Goal: Task Accomplishment & Management: Use online tool/utility

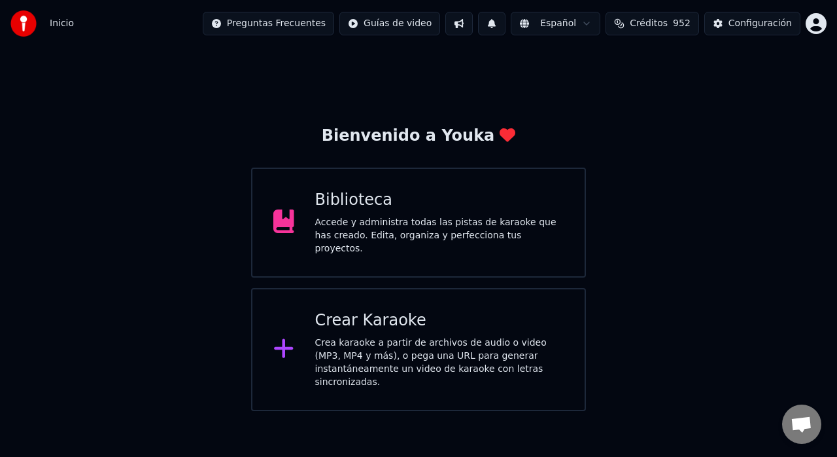
click at [375, 322] on div "Crear Karaoke" at bounding box center [439, 320] width 249 height 21
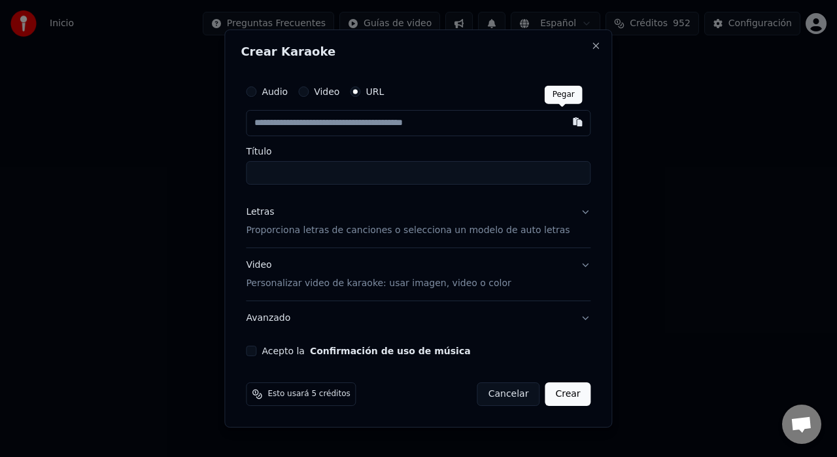
click at [565, 122] on button "button" at bounding box center [578, 122] width 26 height 24
type input "**********"
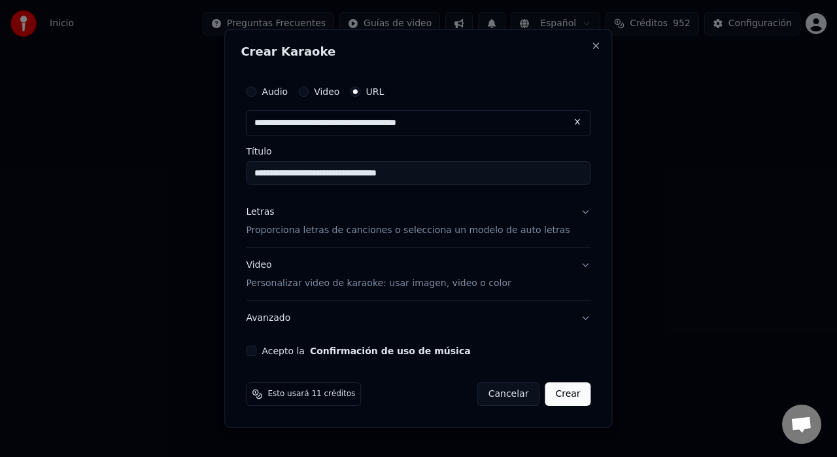
click at [349, 175] on input "**********" at bounding box center [418, 173] width 345 height 24
click at [473, 230] on p "Proporciona letras de canciones o selecciona un modelo de auto letras" at bounding box center [408, 230] width 324 height 13
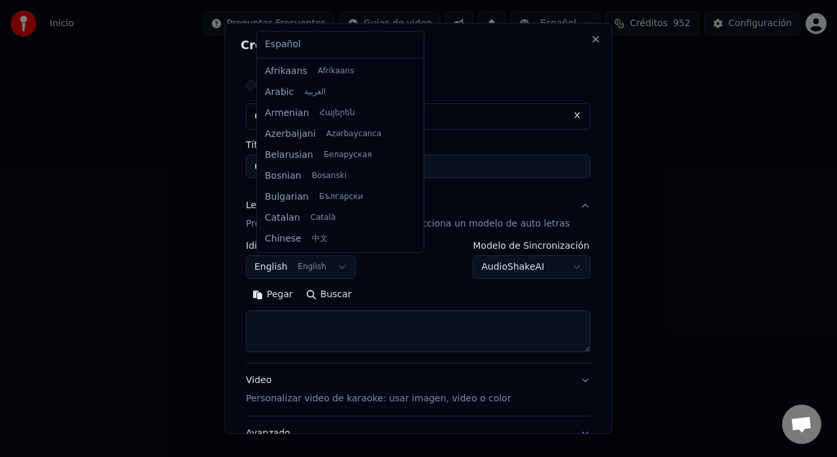
click at [338, 266] on body "**********" at bounding box center [418, 205] width 837 height 411
select select "**"
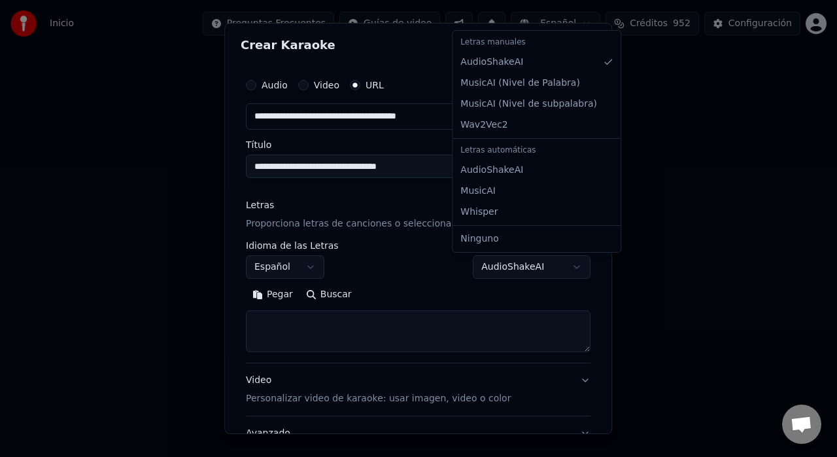
click at [556, 265] on body "**********" at bounding box center [418, 205] width 837 height 411
select select "**********"
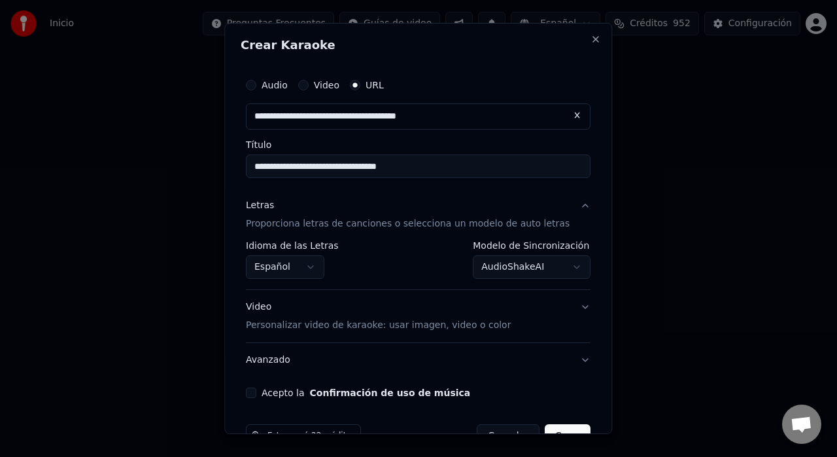
scroll to position [34, 0]
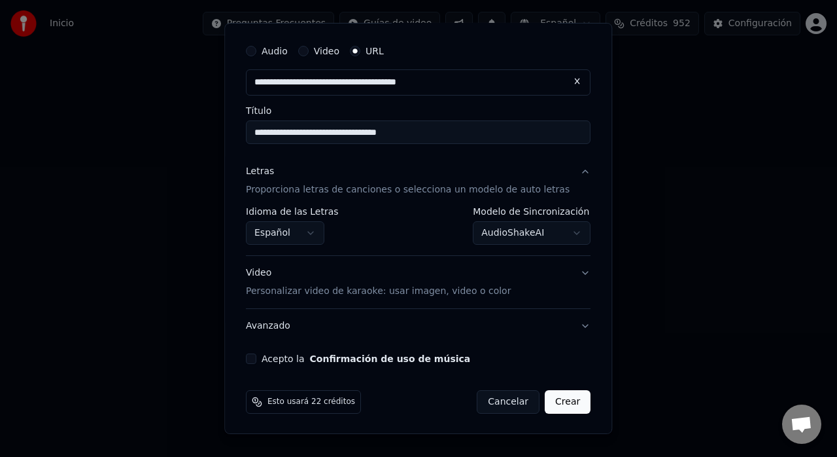
click at [482, 295] on p "Personalizar video de karaoke: usar imagen, video o color" at bounding box center [378, 291] width 265 height 13
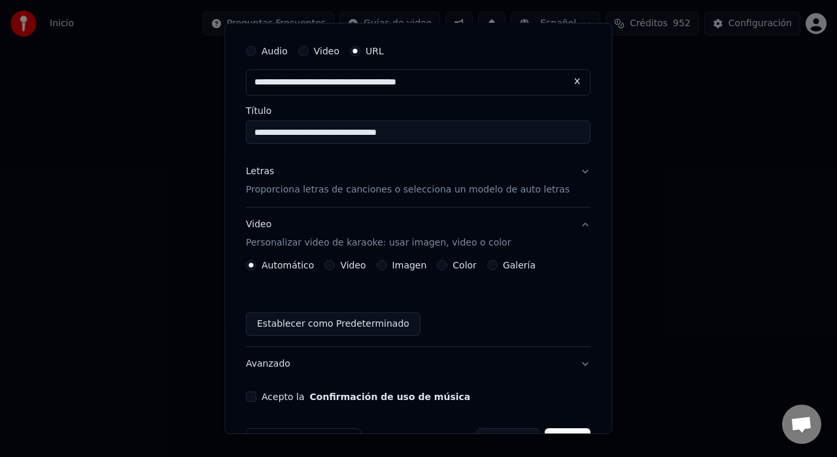
click at [417, 262] on label "Imagen" at bounding box center [410, 264] width 35 height 9
click at [387, 262] on button "Imagen" at bounding box center [382, 265] width 10 height 10
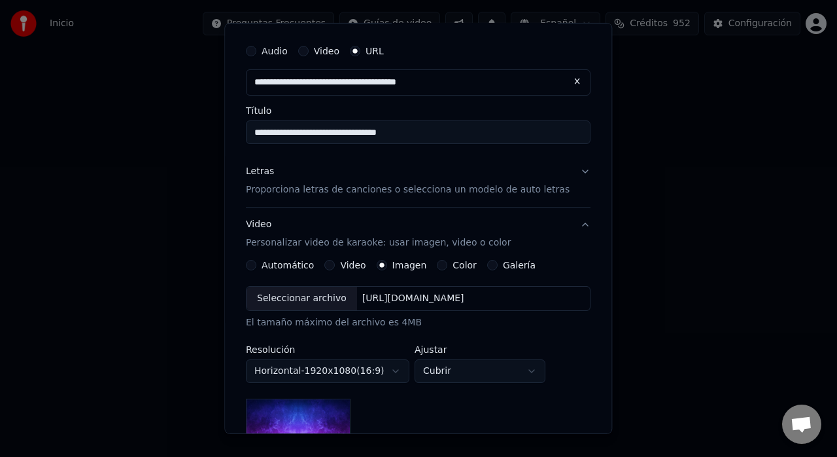
click at [301, 298] on div "Seleccionar archivo" at bounding box center [302, 299] width 111 height 24
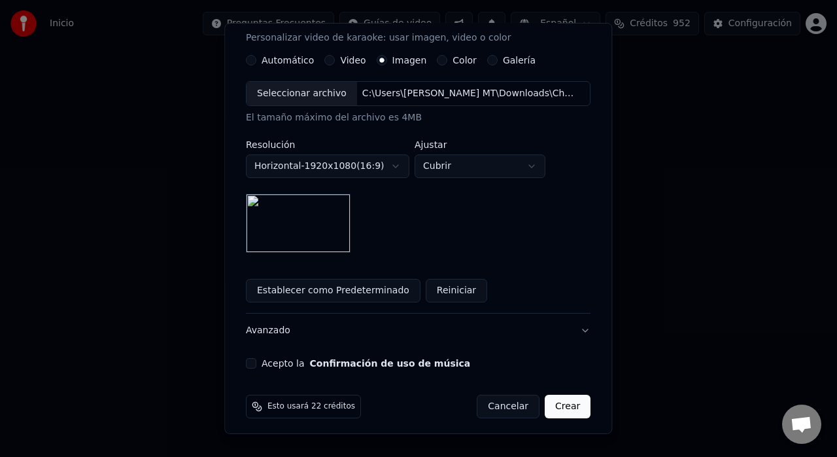
scroll to position [243, 0]
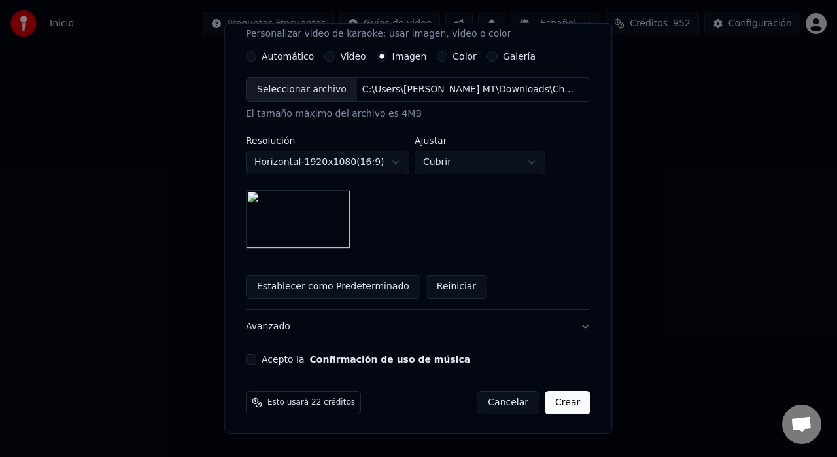
click at [300, 355] on label "Acepto la Confirmación de uso de música" at bounding box center [366, 359] width 209 height 9
click at [256, 354] on button "Acepto la Confirmación de uso de música" at bounding box center [251, 359] width 10 height 10
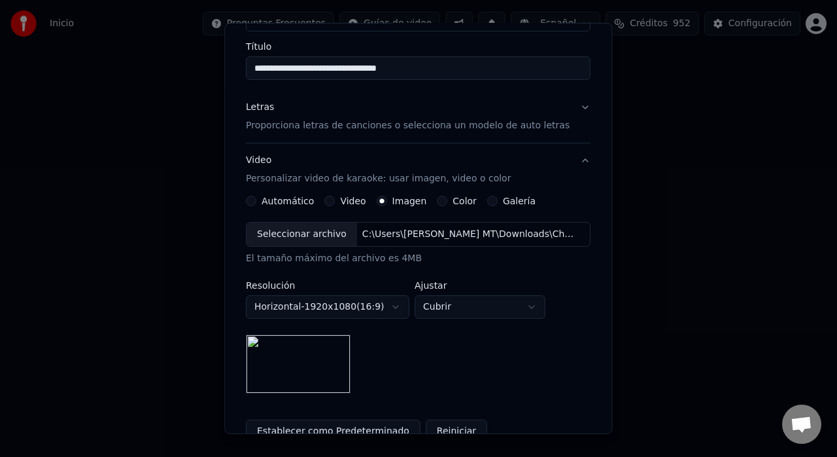
scroll to position [98, 0]
click at [358, 123] on p "Proporciona letras de canciones o selecciona un modelo de auto letras" at bounding box center [408, 125] width 324 height 13
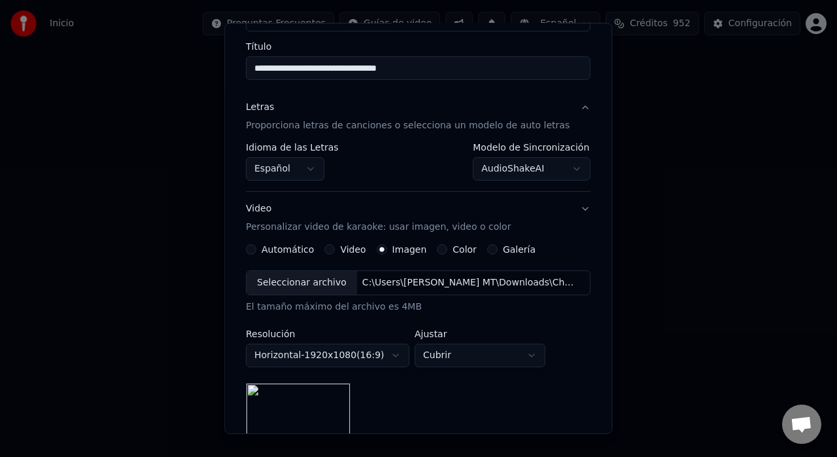
scroll to position [34, 0]
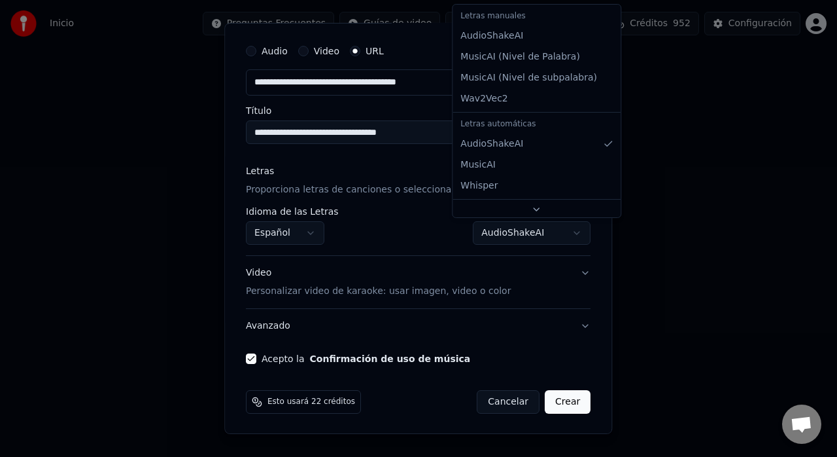
click at [547, 234] on body "**********" at bounding box center [418, 205] width 837 height 411
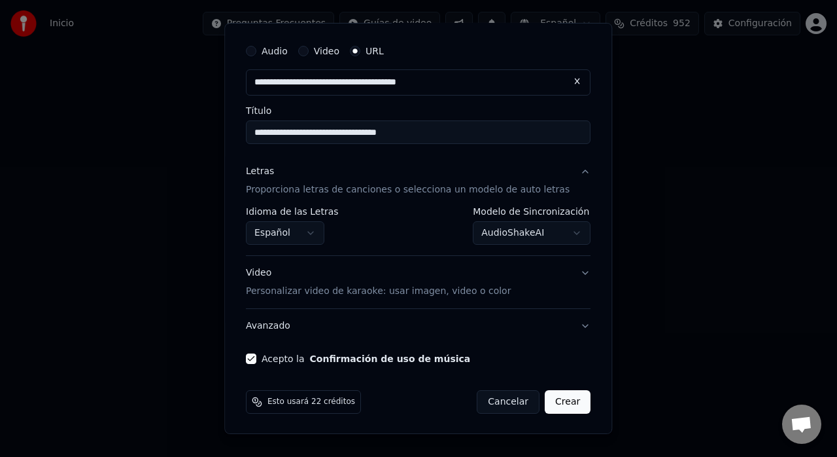
drag, startPoint x: 598, startPoint y: 271, endPoint x: 599, endPoint y: 323, distance: 52.3
click at [599, 323] on body "**********" at bounding box center [418, 205] width 837 height 411
click at [550, 395] on button "Crear" at bounding box center [568, 402] width 46 height 24
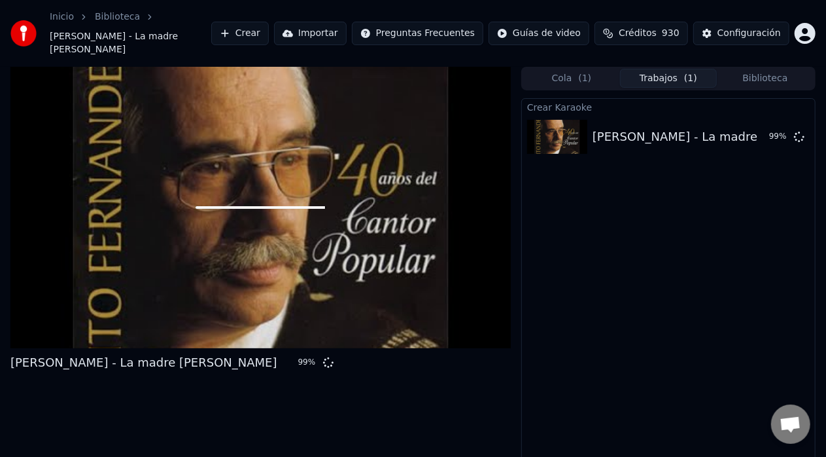
click at [263, 207] on div at bounding box center [260, 207] width 501 height 281
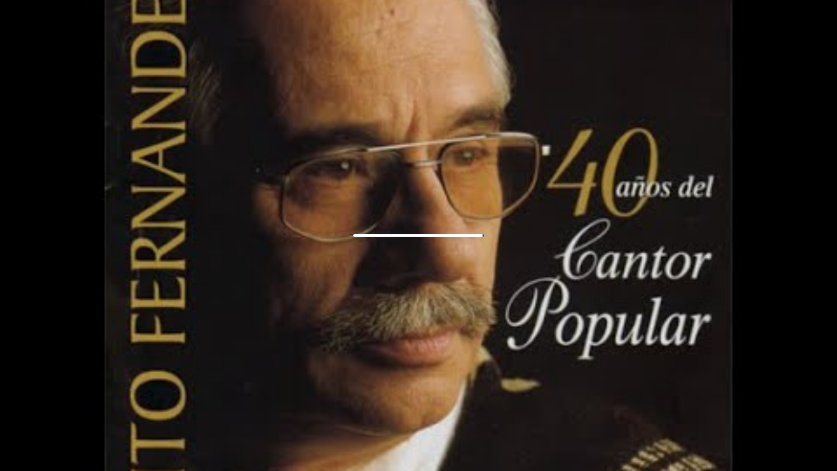
click at [263, 222] on div at bounding box center [418, 235] width 837 height 471
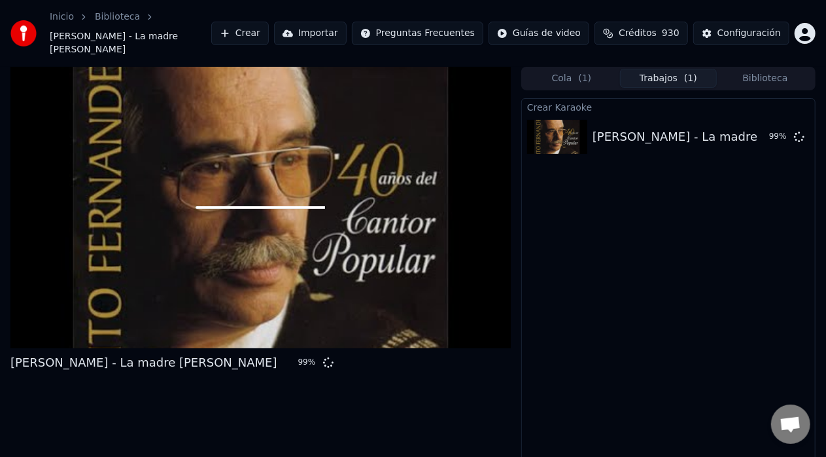
click at [499, 381] on div "[PERSON_NAME] - La madre [PERSON_NAME] 99 %" at bounding box center [260, 276] width 501 height 419
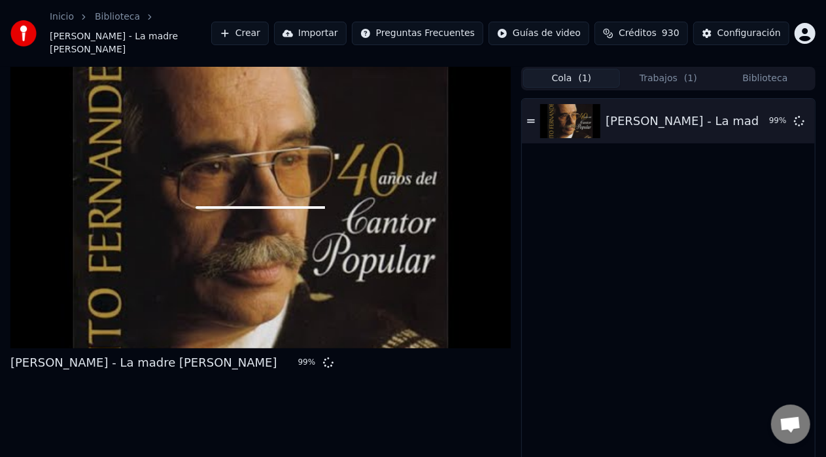
click at [563, 71] on button "Cola ( 1 )" at bounding box center [571, 78] width 97 height 19
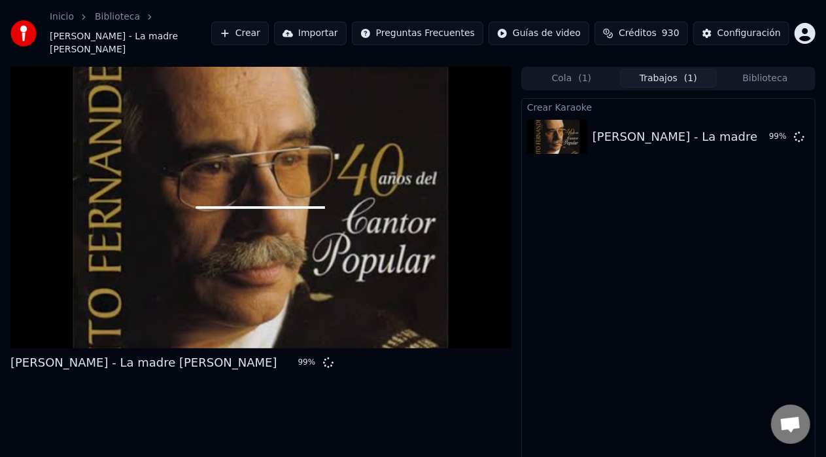
click at [652, 69] on button "Trabajos ( 1 )" at bounding box center [668, 78] width 97 height 19
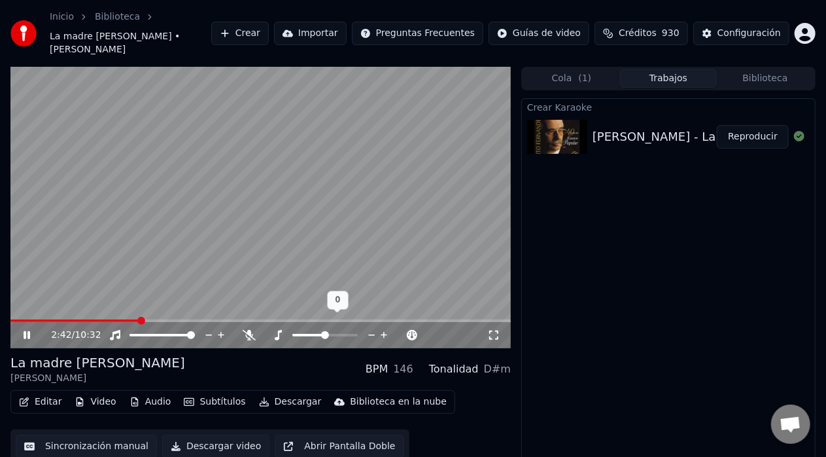
click at [372, 328] on icon at bounding box center [372, 334] width 12 height 13
click at [47, 319] on span at bounding box center [89, 320] width 158 height 3
click at [10, 319] on span at bounding box center [10, 320] width 0 height 3
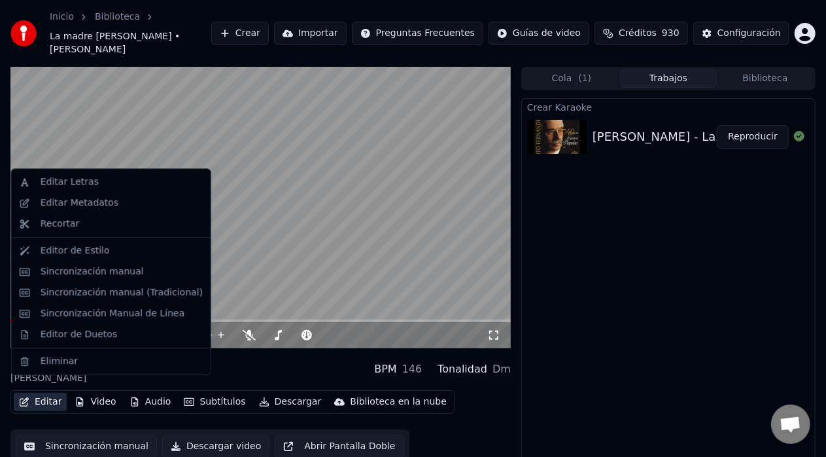
click at [29, 393] on button "Editar" at bounding box center [40, 402] width 53 height 18
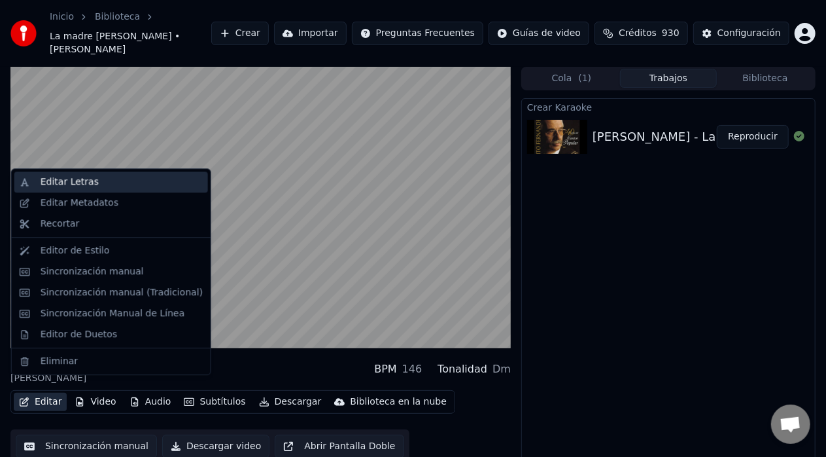
click at [105, 186] on div "Editar Letras" at bounding box center [122, 181] width 162 height 13
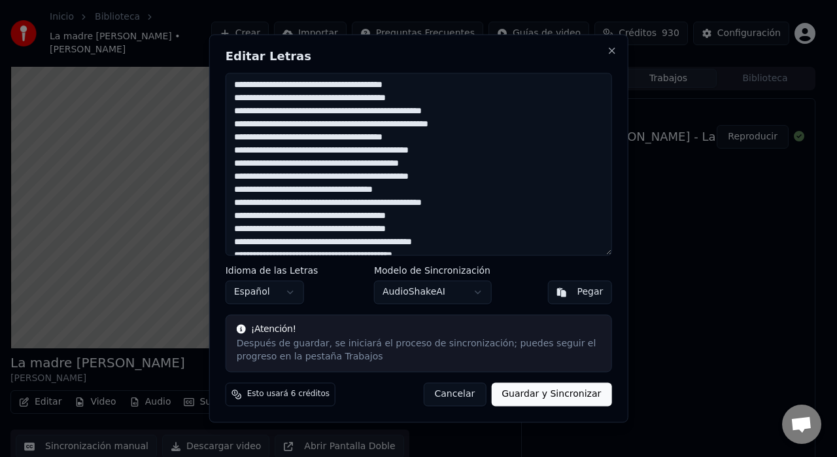
click at [393, 86] on textarea at bounding box center [419, 164] width 387 height 183
click at [423, 87] on textarea at bounding box center [419, 164] width 387 height 183
click at [472, 114] on textarea at bounding box center [419, 164] width 387 height 183
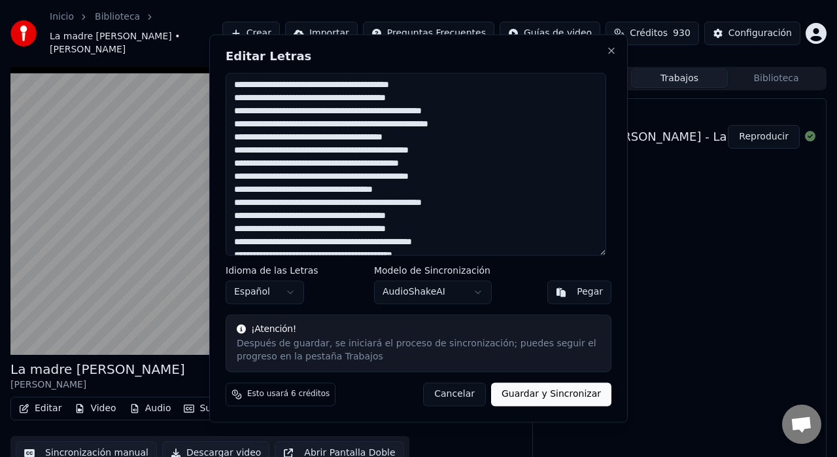
type textarea "**********"
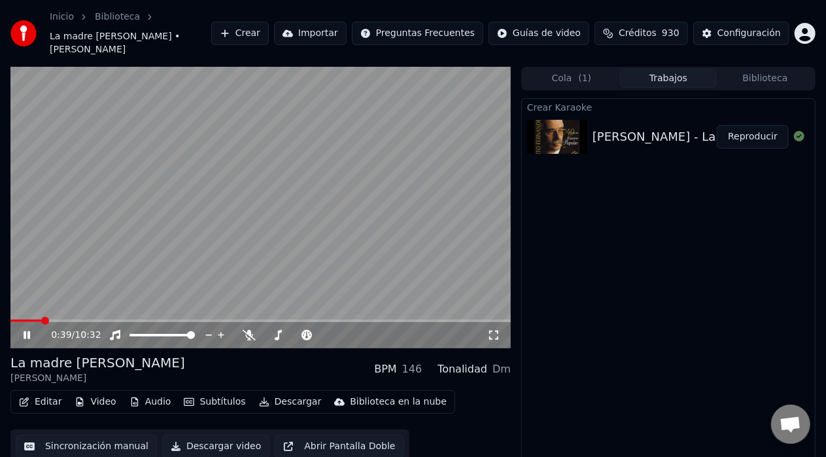
click at [31, 330] on icon at bounding box center [36, 335] width 30 height 10
click at [10, 317] on span at bounding box center [14, 321] width 8 height 8
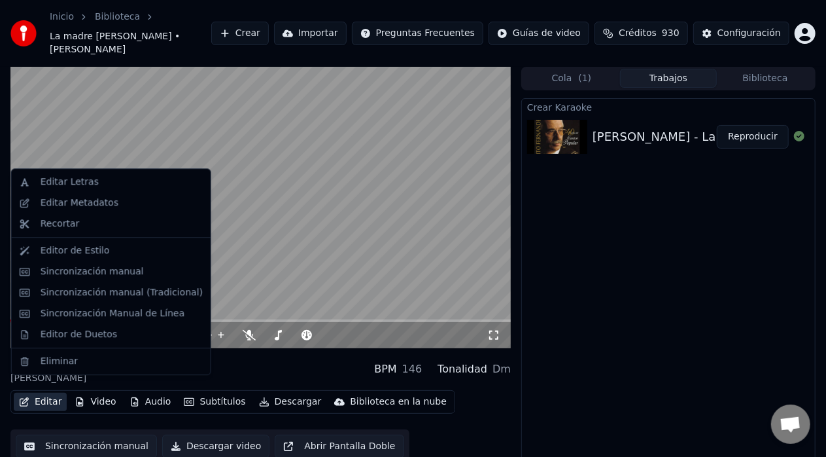
click at [42, 393] on button "Editar" at bounding box center [40, 402] width 53 height 18
click at [72, 183] on div "Editar Letras" at bounding box center [70, 181] width 58 height 13
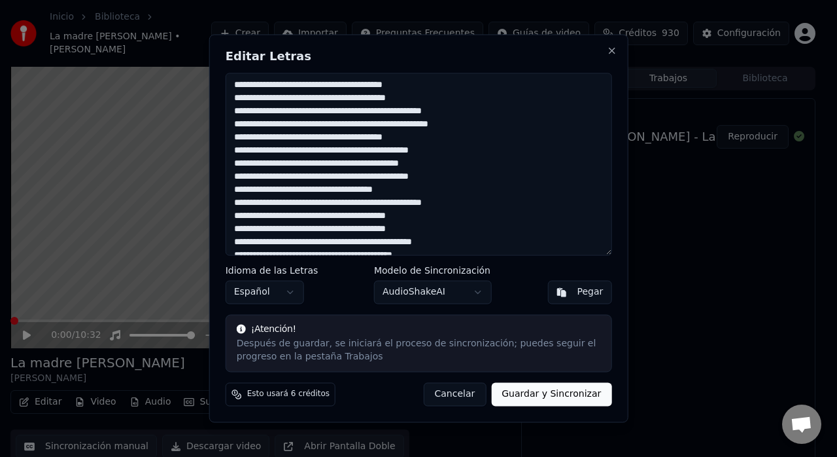
drag, startPoint x: 478, startPoint y: 249, endPoint x: 225, endPoint y: 75, distance: 307.2
click at [225, 75] on div "Editar Letras Idioma de las Letras Español Modelo de Sincronización AudioShakeA…" at bounding box center [418, 228] width 419 height 388
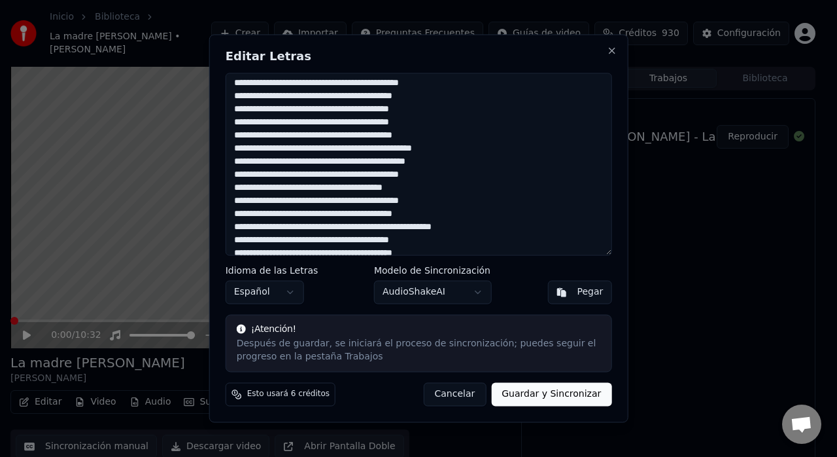
scroll to position [673, 0]
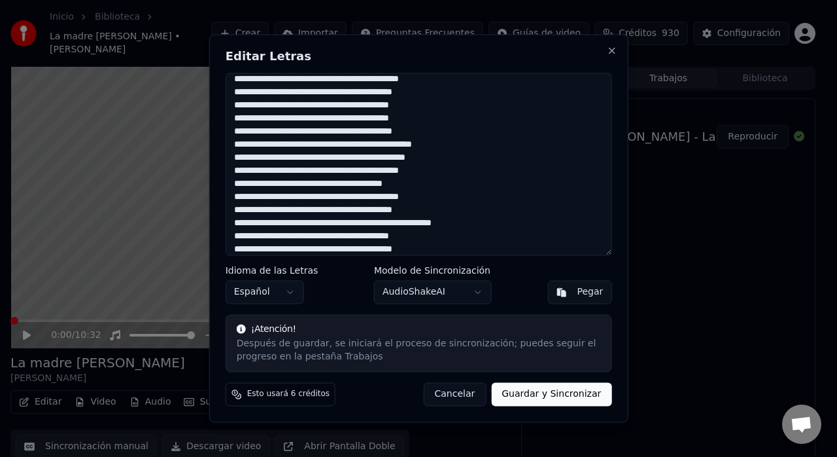
click at [419, 212] on textarea at bounding box center [419, 164] width 387 height 183
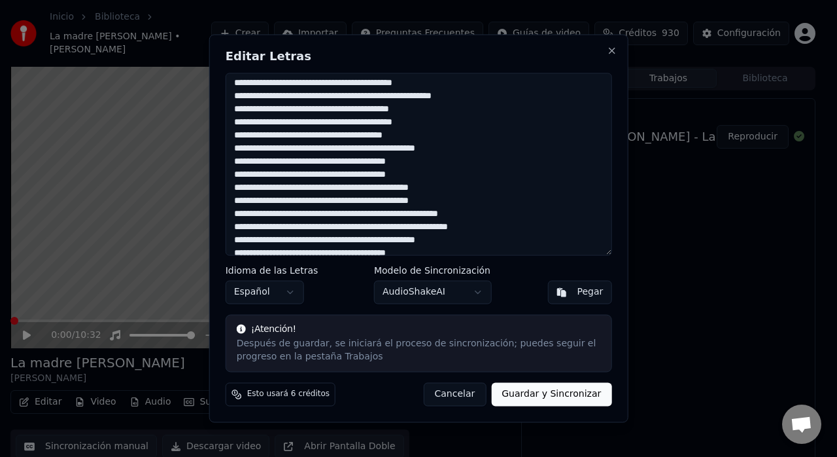
click at [387, 217] on textarea at bounding box center [419, 164] width 387 height 183
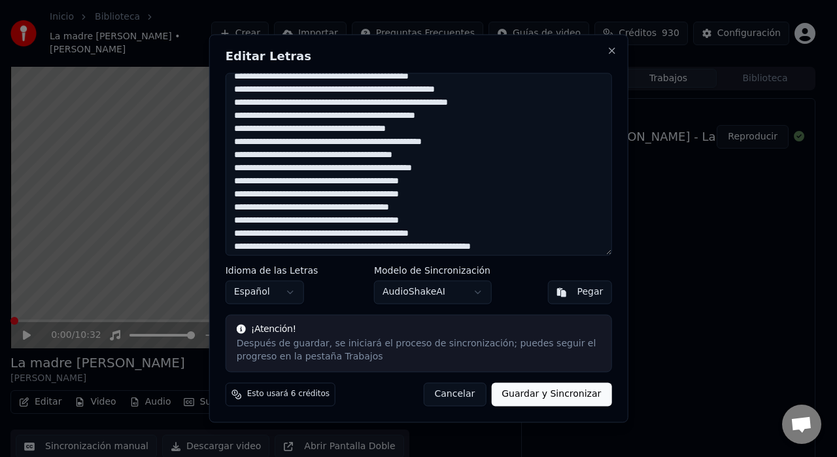
scroll to position [934, 0]
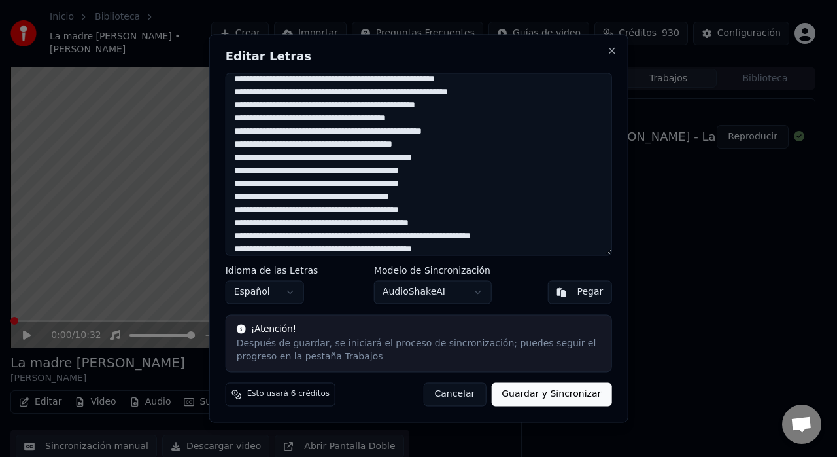
click at [332, 198] on textarea at bounding box center [419, 164] width 387 height 183
click at [330, 198] on textarea at bounding box center [419, 164] width 387 height 183
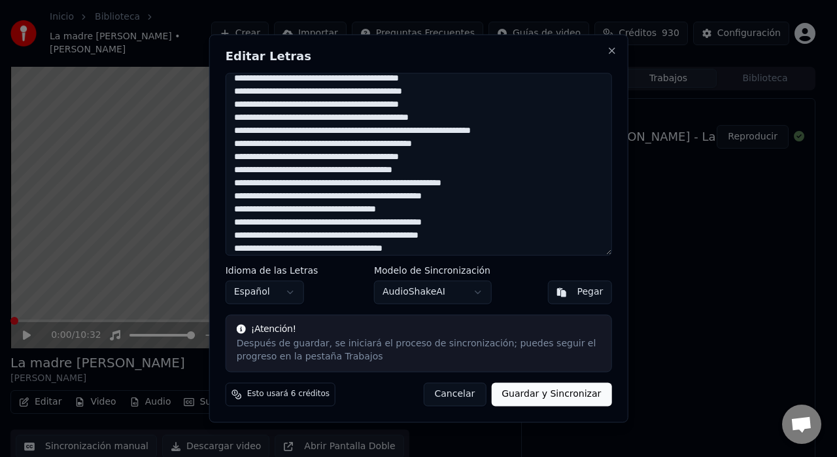
scroll to position [1044, 0]
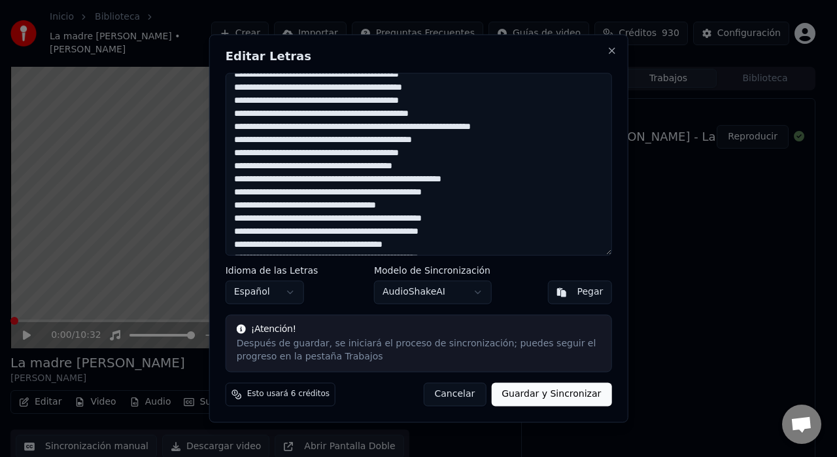
click at [337, 181] on textarea at bounding box center [419, 164] width 387 height 183
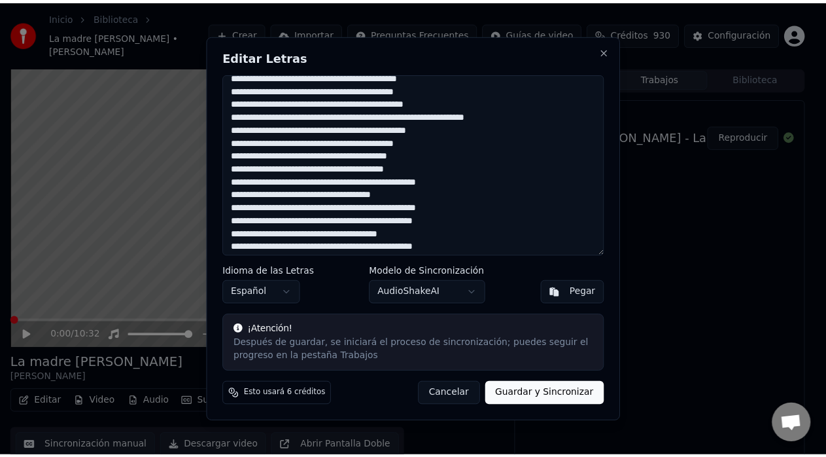
scroll to position [1058, 0]
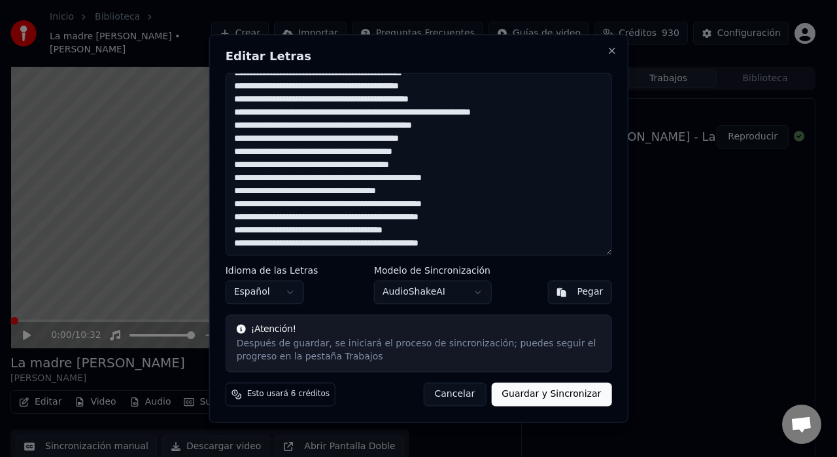
click at [343, 246] on textarea at bounding box center [419, 164] width 387 height 183
type textarea "**********"
click at [552, 395] on button "Guardar y Sincronizar" at bounding box center [551, 395] width 120 height 24
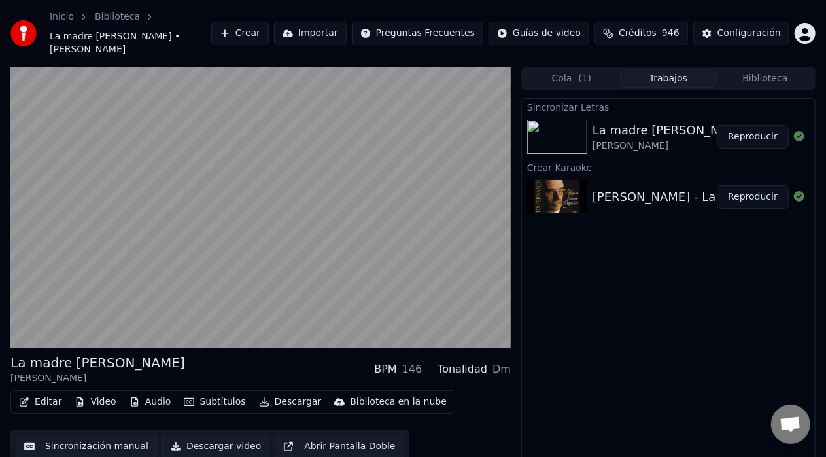
click at [752, 126] on button "Reproducir" at bounding box center [753, 137] width 72 height 24
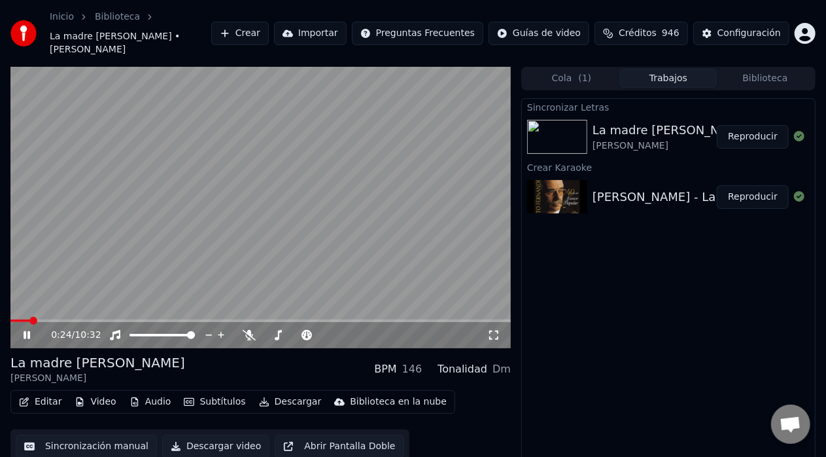
click at [28, 322] on div "0:24 / 10:32" at bounding box center [260, 335] width 501 height 26
click at [26, 331] on icon at bounding box center [27, 335] width 7 height 8
click at [26, 319] on span at bounding box center [18, 320] width 16 height 3
click at [20, 317] on span at bounding box center [22, 321] width 8 height 8
click at [22, 330] on icon at bounding box center [36, 335] width 30 height 10
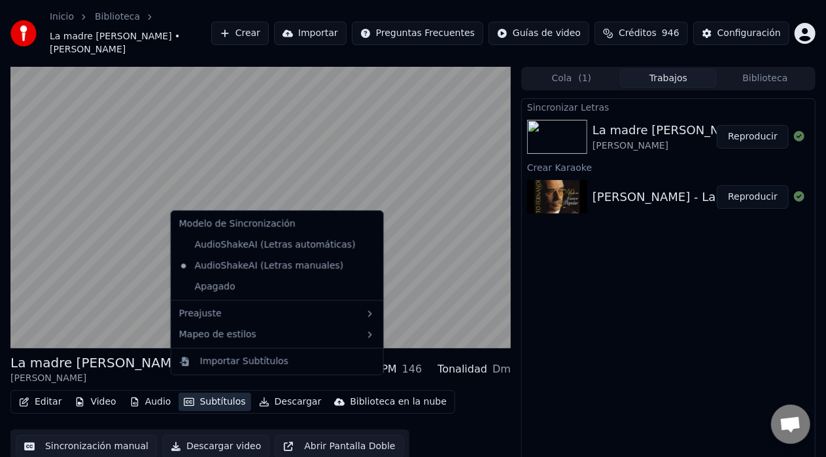
click at [206, 393] on button "Subtítulos" at bounding box center [215, 402] width 72 height 18
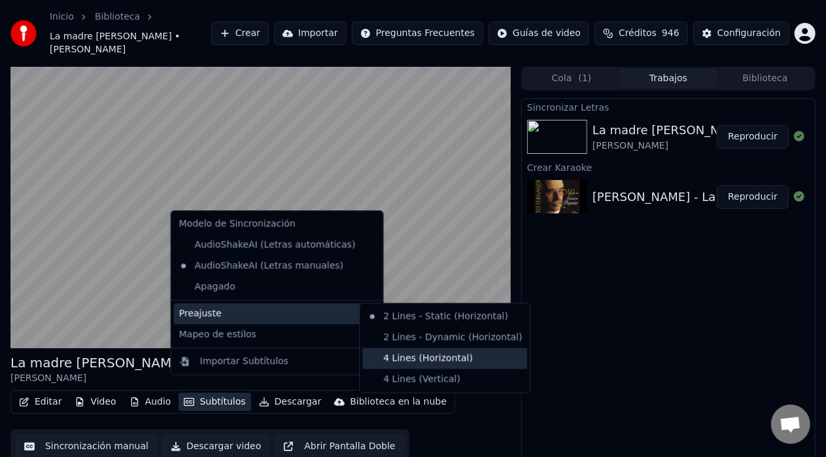
click at [398, 357] on div "4 Lines (Horizontal)" at bounding box center [444, 358] width 165 height 21
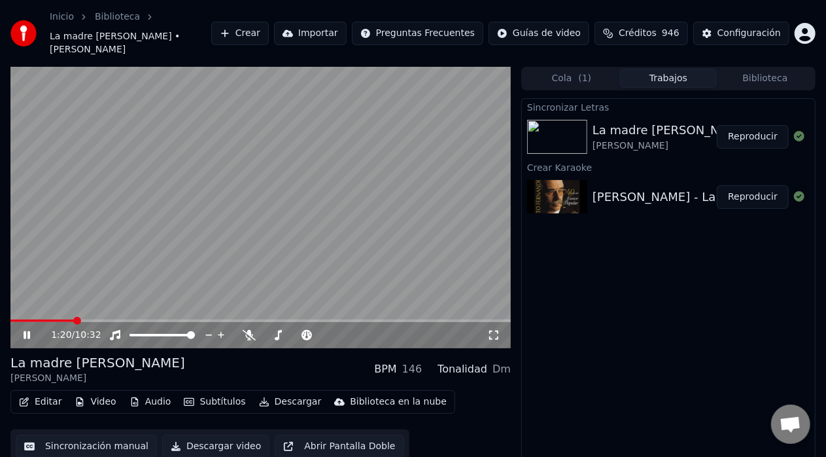
click at [25, 331] on icon at bounding box center [27, 335] width 7 height 8
click at [25, 330] on icon at bounding box center [27, 334] width 8 height 9
click at [25, 331] on icon at bounding box center [27, 335] width 7 height 8
click at [25, 330] on icon at bounding box center [27, 334] width 8 height 9
click at [25, 331] on icon at bounding box center [27, 335] width 7 height 8
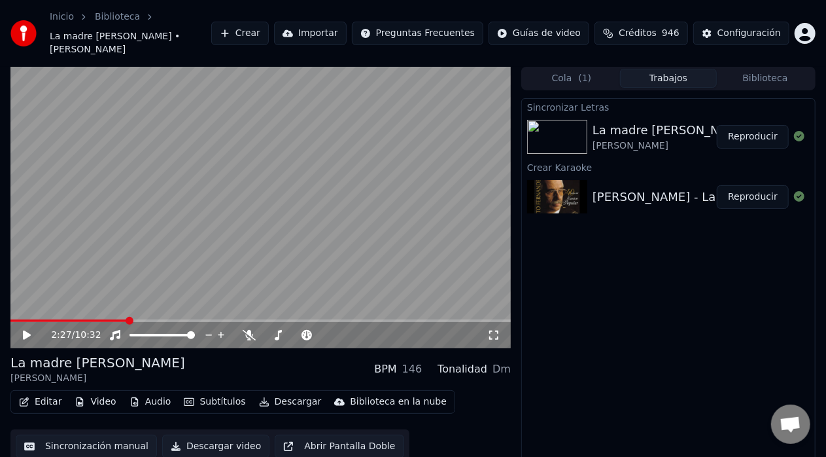
click at [25, 330] on icon at bounding box center [27, 334] width 8 height 9
click at [91, 197] on video at bounding box center [260, 207] width 501 height 281
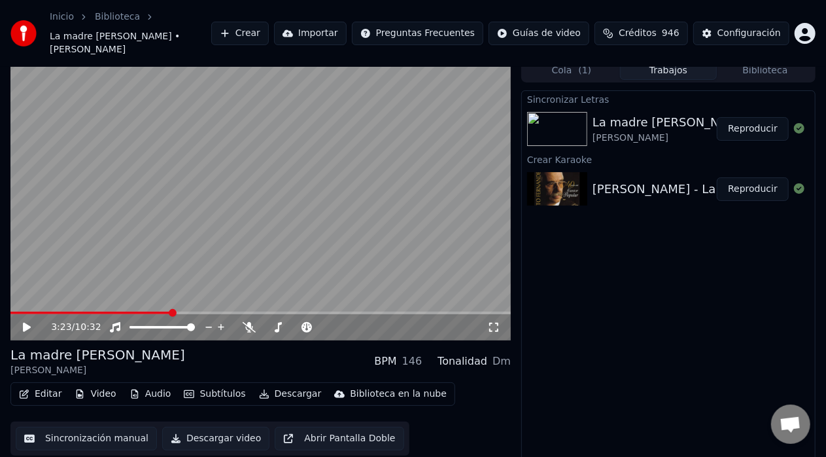
scroll to position [16, 0]
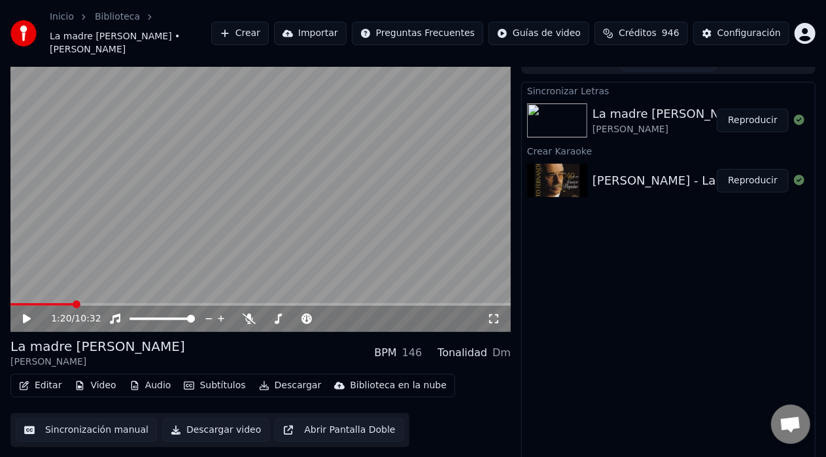
click at [74, 303] on span at bounding box center [41, 304] width 63 height 3
click at [27, 314] on icon at bounding box center [27, 318] width 8 height 9
click at [23, 313] on icon at bounding box center [36, 318] width 30 height 10
click at [358, 243] on video at bounding box center [260, 190] width 501 height 281
click at [136, 303] on span at bounding box center [260, 304] width 501 height 3
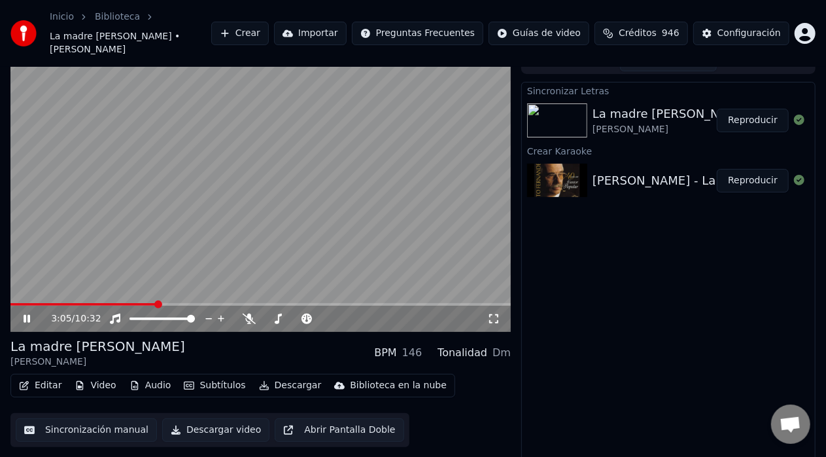
click at [157, 303] on span at bounding box center [260, 304] width 501 height 3
click at [171, 303] on span at bounding box center [260, 304] width 501 height 3
click at [187, 303] on span at bounding box center [260, 304] width 501 height 3
click at [207, 303] on span at bounding box center [260, 304] width 501 height 3
click at [231, 303] on span at bounding box center [260, 304] width 501 height 3
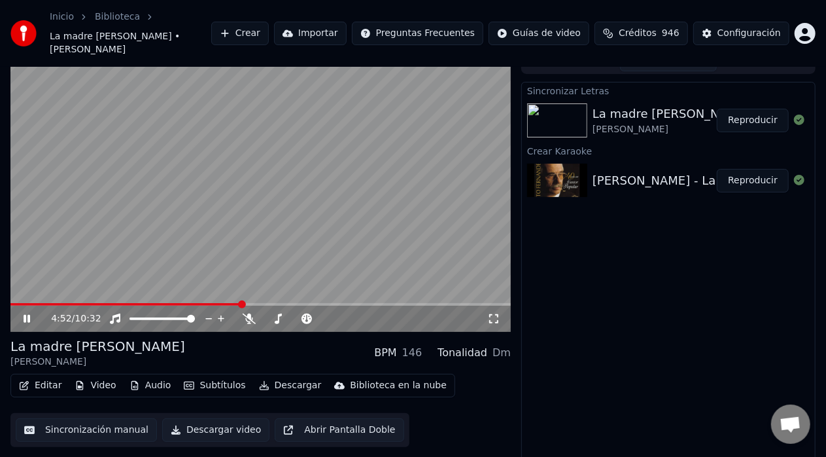
click at [241, 303] on span at bounding box center [260, 304] width 501 height 3
click at [281, 303] on span at bounding box center [260, 304] width 501 height 3
click at [313, 303] on span at bounding box center [260, 304] width 501 height 3
click at [344, 303] on span at bounding box center [260, 304] width 501 height 3
click at [403, 303] on span at bounding box center [260, 304] width 501 height 3
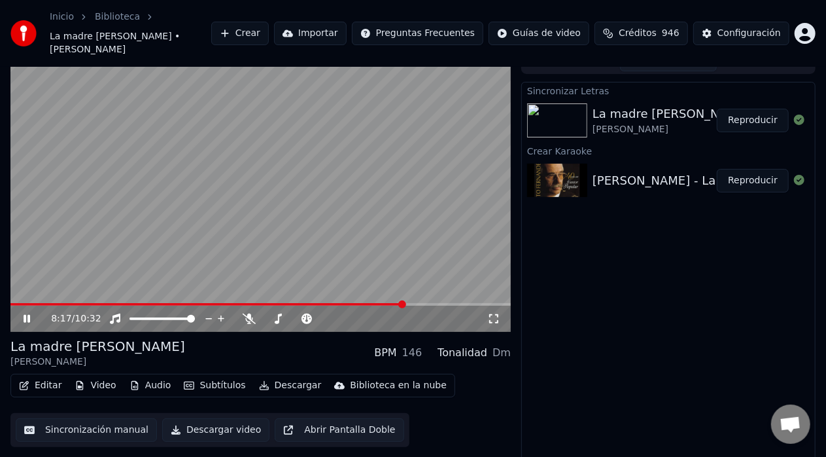
click at [419, 303] on span at bounding box center [260, 304] width 501 height 3
click at [432, 303] on span at bounding box center [260, 304] width 501 height 3
click at [441, 303] on span at bounding box center [260, 304] width 501 height 3
click at [46, 303] on span at bounding box center [27, 304] width 35 height 3
click at [27, 303] on span at bounding box center [19, 304] width 18 height 3
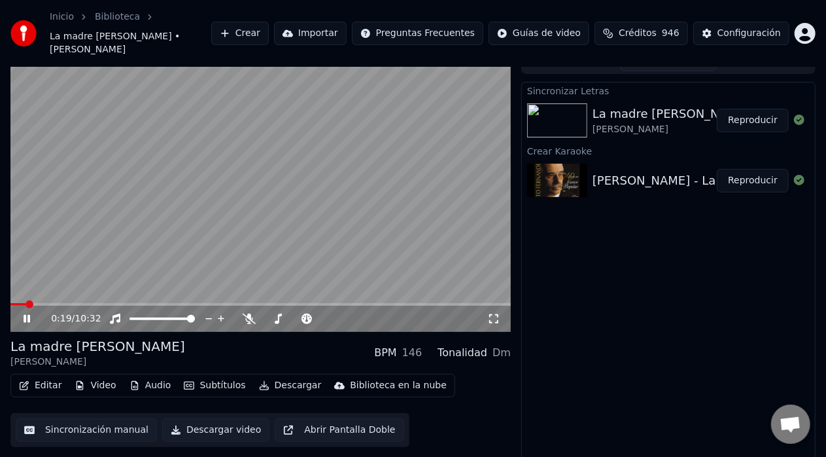
click at [26, 300] on span at bounding box center [30, 304] width 8 height 8
click at [232, 200] on video at bounding box center [260, 190] width 501 height 281
click at [170, 222] on video at bounding box center [260, 190] width 501 height 281
click at [173, 226] on video at bounding box center [260, 190] width 501 height 281
click at [357, 303] on span at bounding box center [260, 304] width 501 height 3
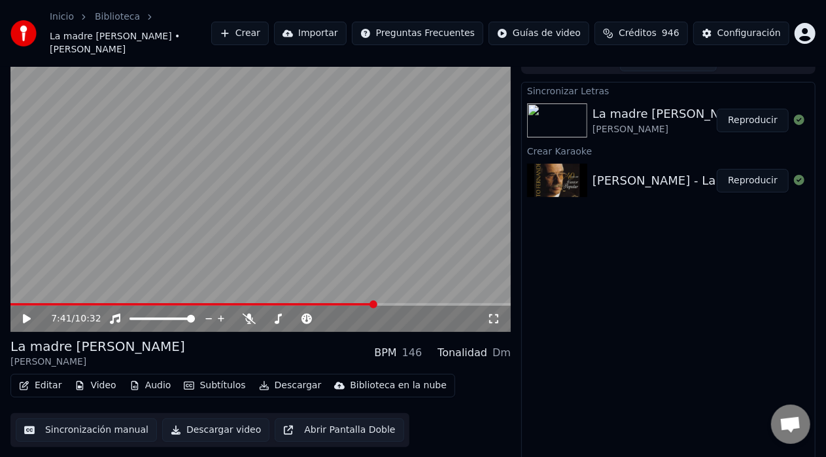
click at [377, 300] on span at bounding box center [374, 304] width 8 height 8
click at [402, 300] on span at bounding box center [399, 304] width 8 height 8
click at [438, 300] on span at bounding box center [435, 304] width 8 height 8
click at [453, 300] on span at bounding box center [450, 304] width 8 height 8
click at [444, 300] on span at bounding box center [442, 304] width 8 height 8
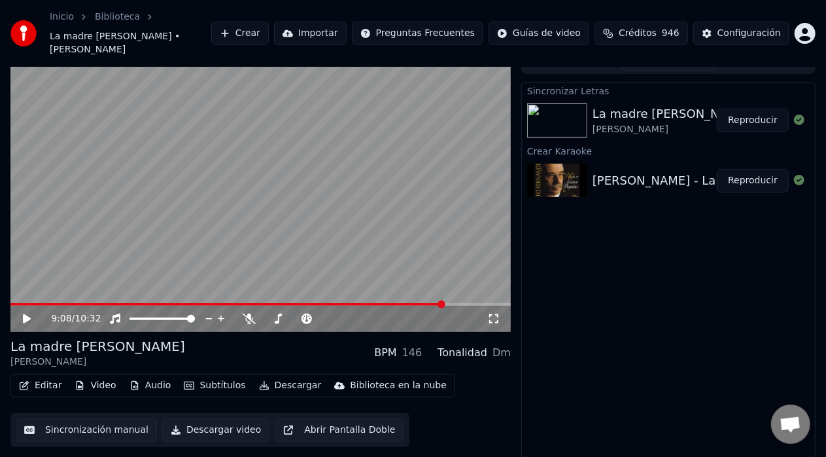
click at [363, 230] on video at bounding box center [260, 190] width 501 height 281
click at [451, 303] on span at bounding box center [230, 304] width 441 height 3
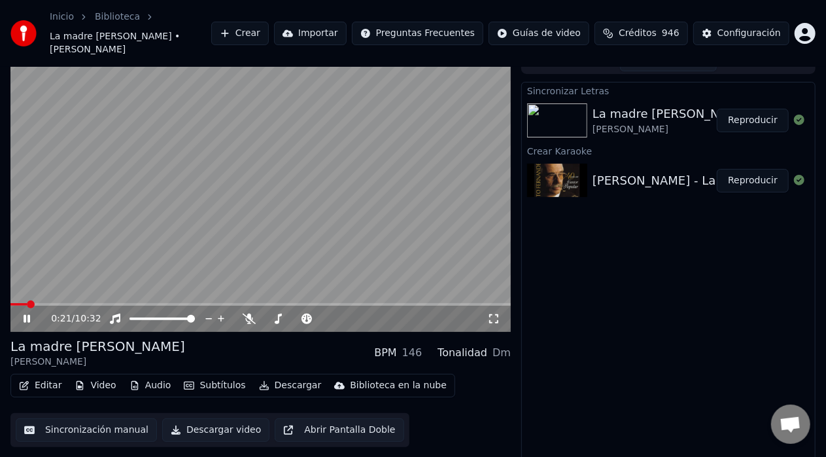
click at [27, 303] on span at bounding box center [18, 304] width 16 height 3
click at [27, 303] on span at bounding box center [19, 304] width 18 height 3
click at [52, 419] on button "Sincronización manual" at bounding box center [86, 430] width 141 height 24
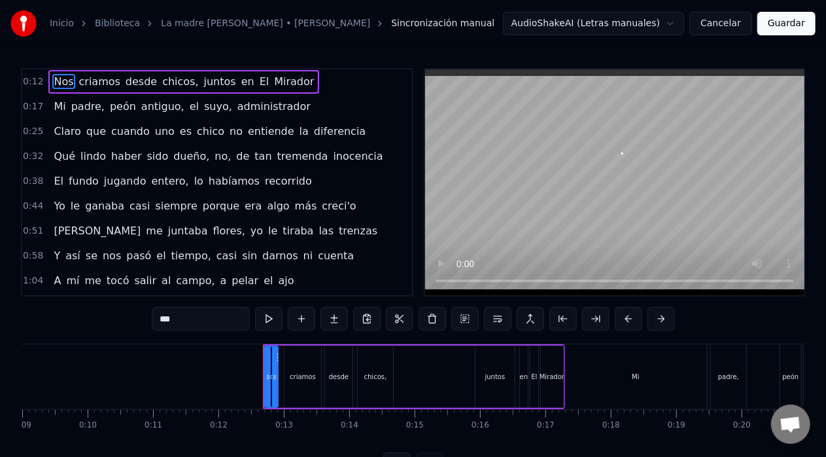
scroll to position [0, 764]
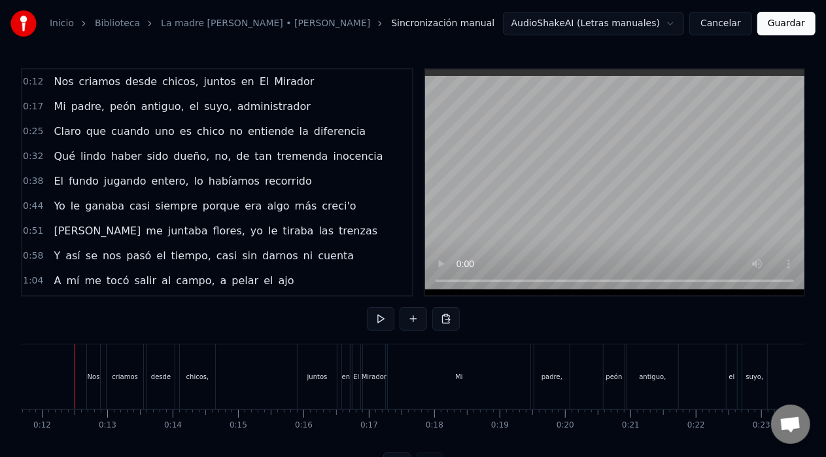
scroll to position [0, 752]
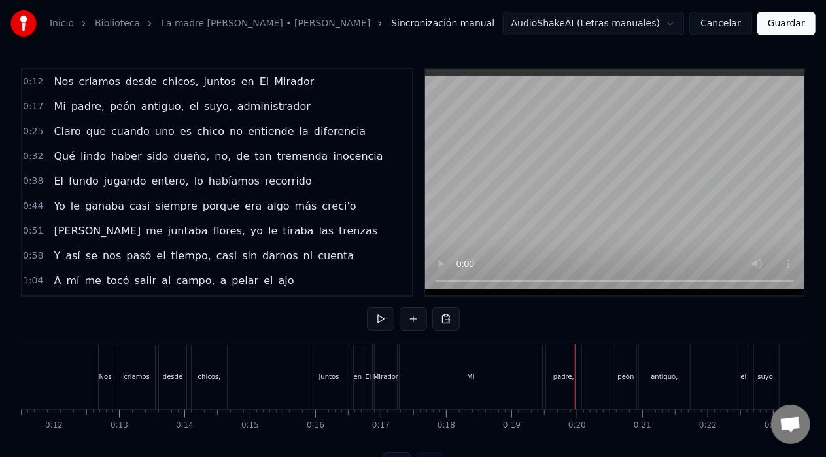
click at [444, 366] on div "Mi" at bounding box center [471, 376] width 143 height 65
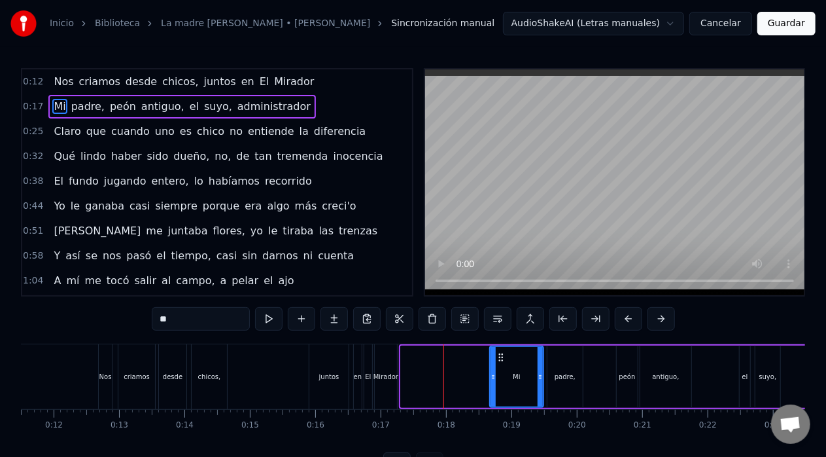
drag, startPoint x: 403, startPoint y: 378, endPoint x: 492, endPoint y: 387, distance: 89.5
click at [492, 387] on div at bounding box center [493, 377] width 5 height 60
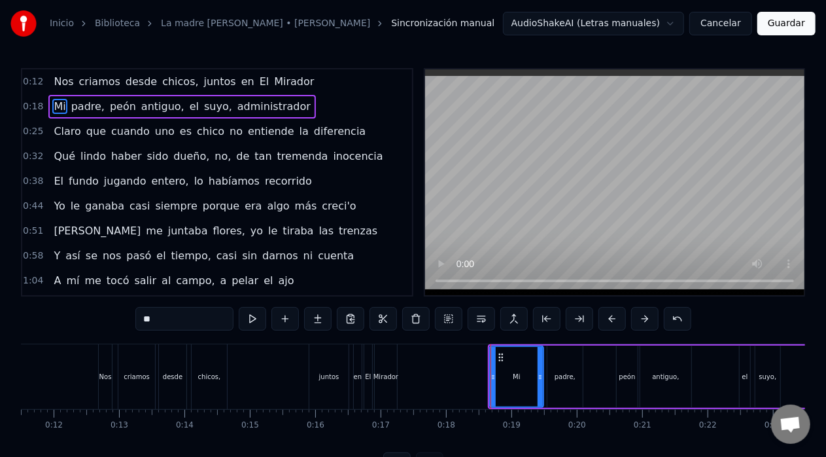
click at [370, 336] on div "0:12 Nos criamos desde chicos, juntos en El Mirador 0:18 Mi padre, peón antiguo…" at bounding box center [413, 272] width 784 height 408
click at [420, 340] on div "0:12 Nos criamos desde chicos, juntos en El Mirador 0:18 Mi padre, peón antiguo…" at bounding box center [413, 272] width 784 height 408
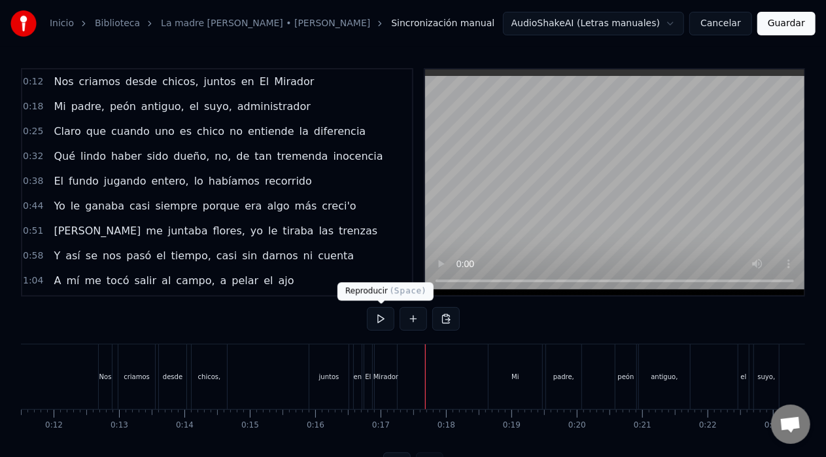
click at [379, 315] on button at bounding box center [380, 319] width 27 height 24
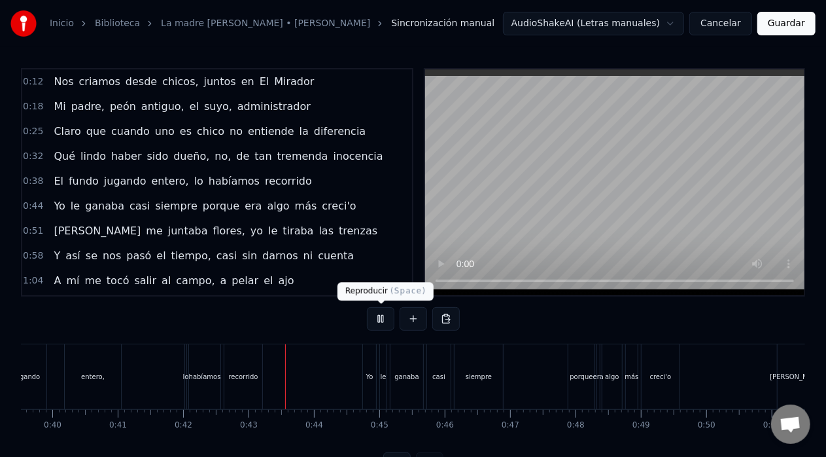
scroll to position [0, 2741]
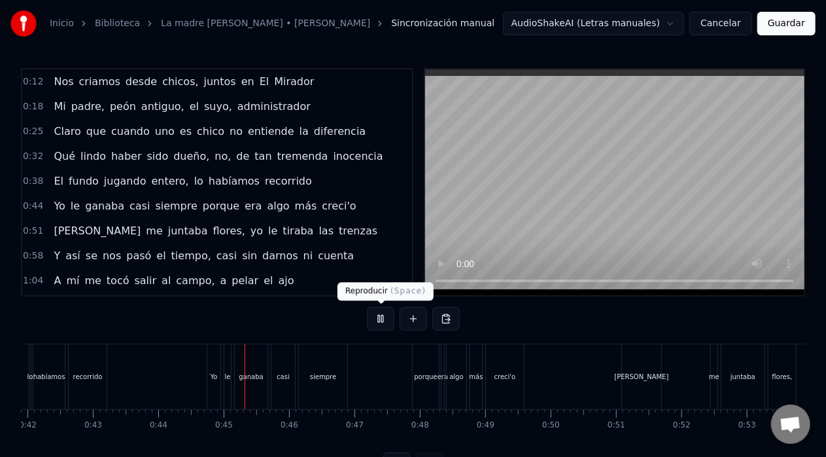
click at [378, 315] on button at bounding box center [380, 319] width 27 height 24
click at [209, 389] on div "Yo" at bounding box center [213, 376] width 13 height 65
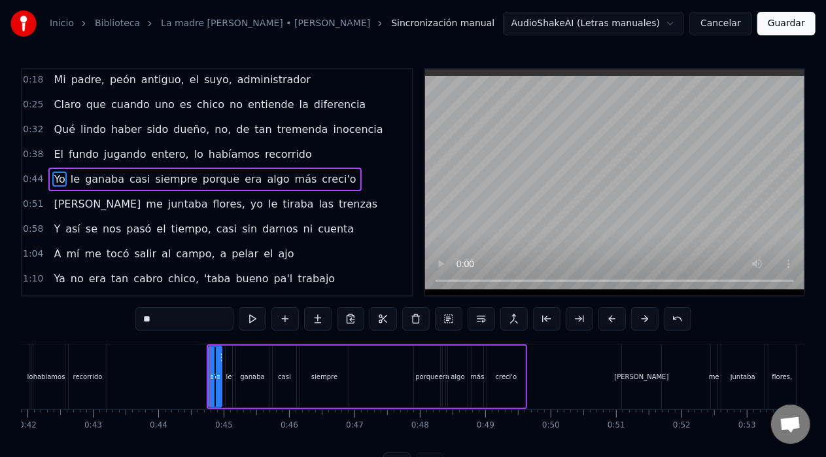
click at [212, 386] on div at bounding box center [211, 377] width 5 height 60
drag, startPoint x: 212, startPoint y: 386, endPoint x: 204, endPoint y: 387, distance: 7.9
click at [204, 387] on div at bounding box center [204, 377] width 5 height 60
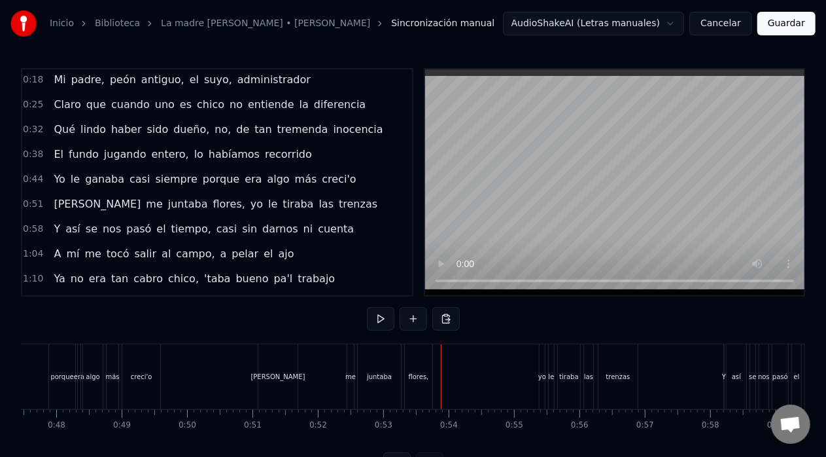
scroll to position [0, 3105]
click at [348, 370] on div "me" at bounding box center [350, 376] width 7 height 65
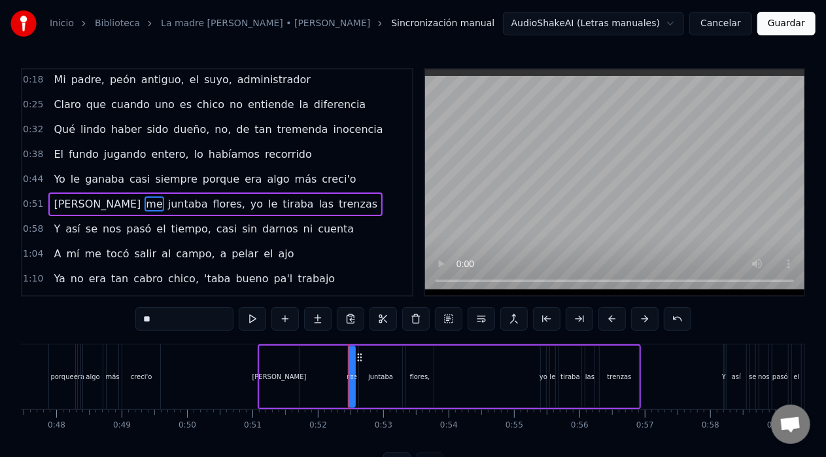
scroll to position [51, 0]
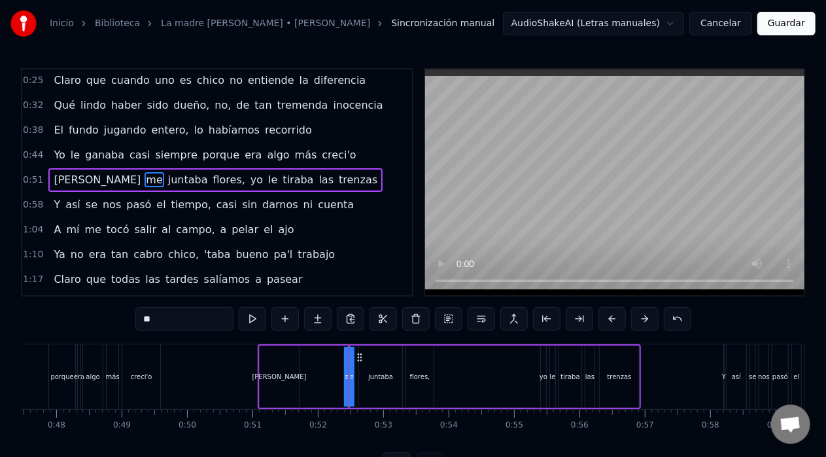
drag, startPoint x: 351, startPoint y: 391, endPoint x: 332, endPoint y: 393, distance: 18.4
click at [332, 393] on div "[PERSON_NAME] me juntaba flores, yo le tiraba las trenzas" at bounding box center [449, 376] width 383 height 65
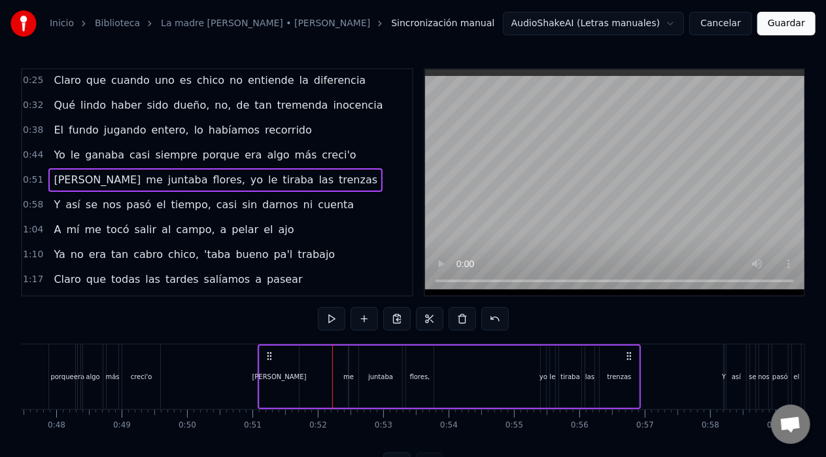
click at [319, 385] on div "[PERSON_NAME] me juntaba flores, yo le tiraba las trenzas" at bounding box center [449, 376] width 383 height 65
click at [63, 179] on span "[PERSON_NAME]" at bounding box center [97, 179] width 90 height 15
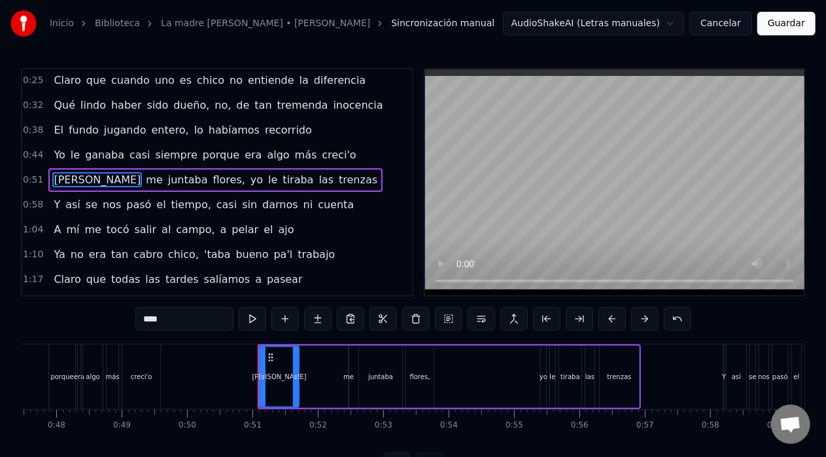
click at [145, 178] on span "me" at bounding box center [154, 179] width 19 height 15
type input "**"
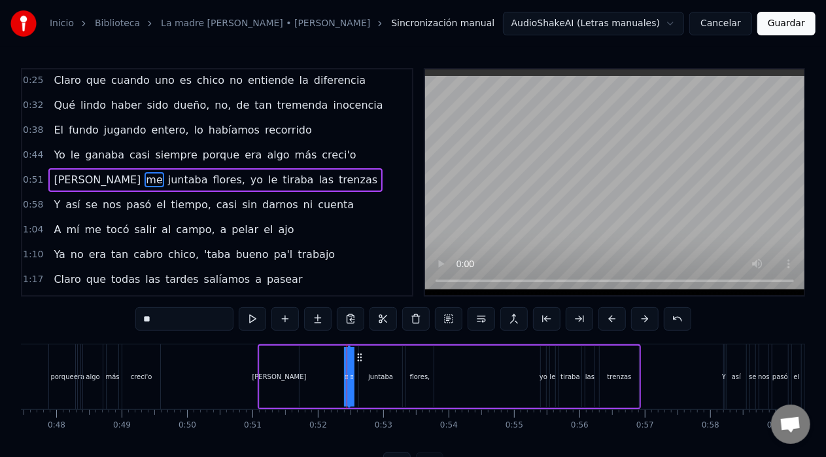
click at [305, 378] on div "[PERSON_NAME] me juntaba flores, yo le tiraba las trenzas" at bounding box center [449, 376] width 383 height 65
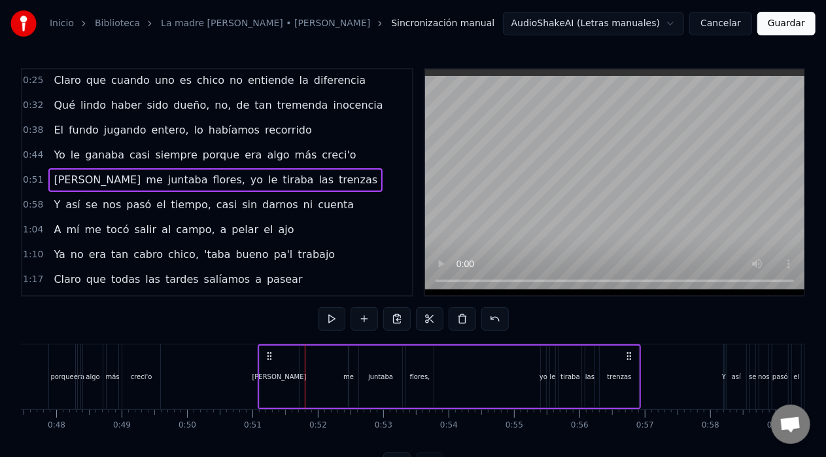
click at [272, 376] on div "[PERSON_NAME]" at bounding box center [279, 376] width 39 height 62
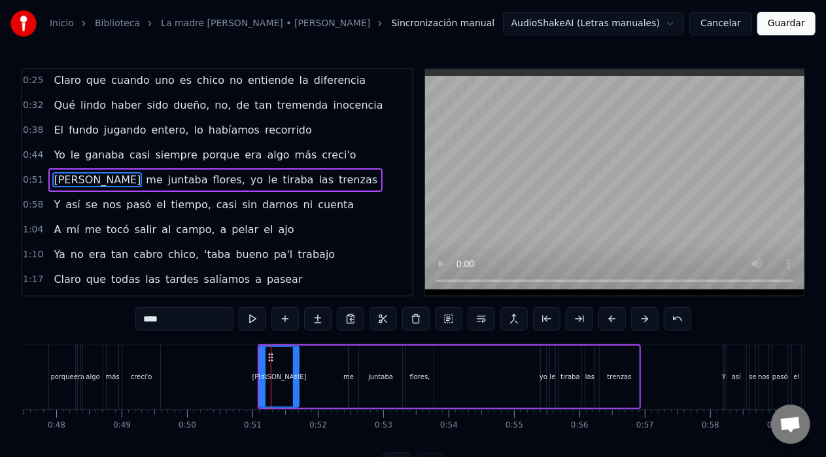
click at [339, 376] on div "[PERSON_NAME] me juntaba flores, yo le tiraba las trenzas" at bounding box center [449, 376] width 383 height 65
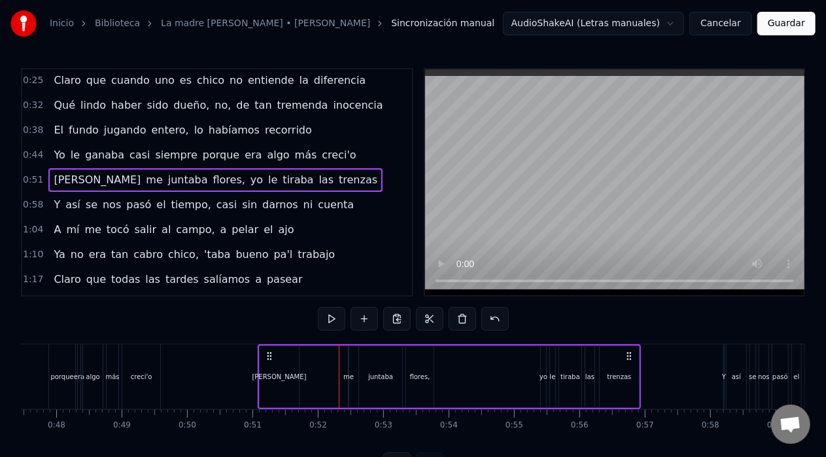
click at [349, 377] on div "me" at bounding box center [348, 377] width 10 height 10
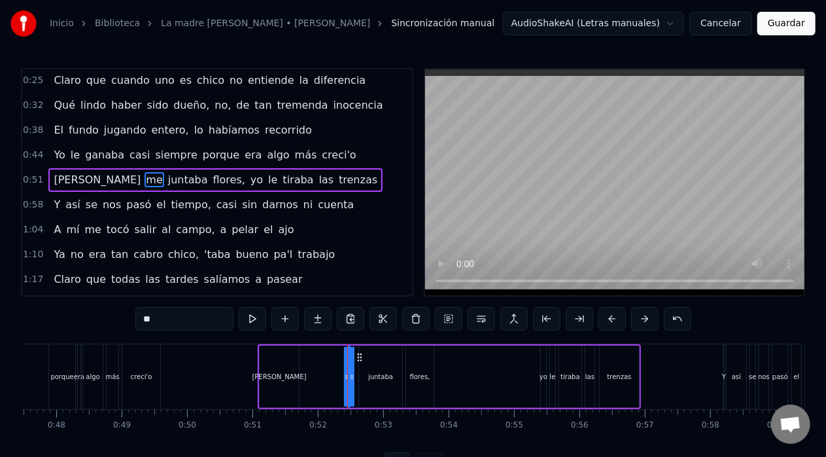
drag, startPoint x: 348, startPoint y: 377, endPoint x: 349, endPoint y: 389, distance: 11.8
click at [334, 377] on div "[PERSON_NAME] me juntaba flores, yo le tiraba las trenzas" at bounding box center [449, 376] width 383 height 65
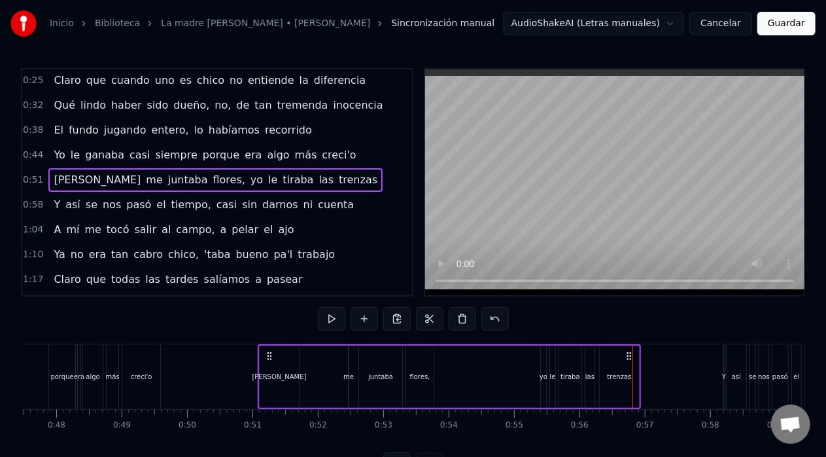
click at [542, 381] on div "yo" at bounding box center [544, 377] width 8 height 10
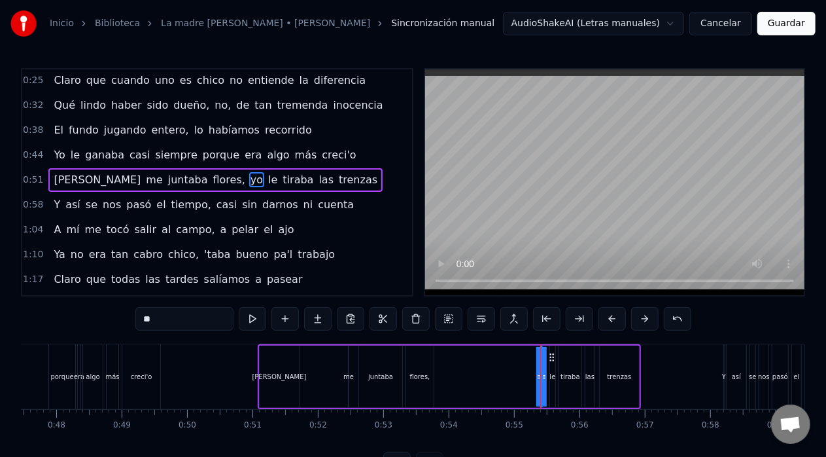
drag, startPoint x: 542, startPoint y: 381, endPoint x: 530, endPoint y: 382, distance: 11.8
click at [530, 382] on div "[PERSON_NAME] me juntaba flores, yo le tiraba las trenzas" at bounding box center [449, 376] width 383 height 65
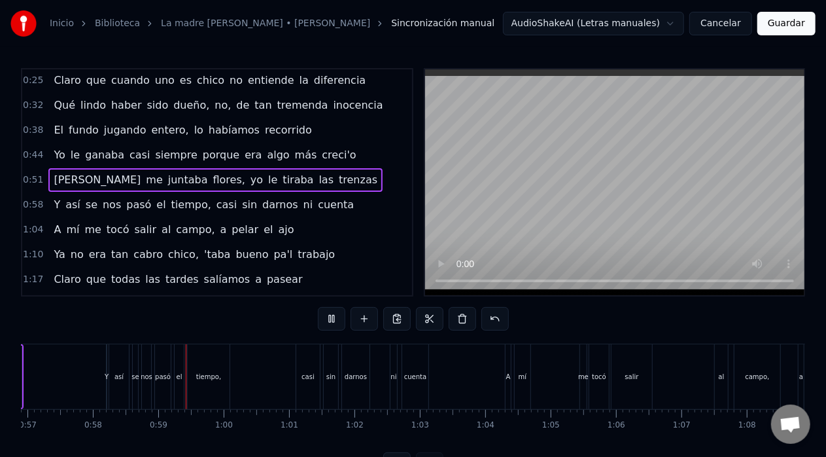
scroll to position [0, 3767]
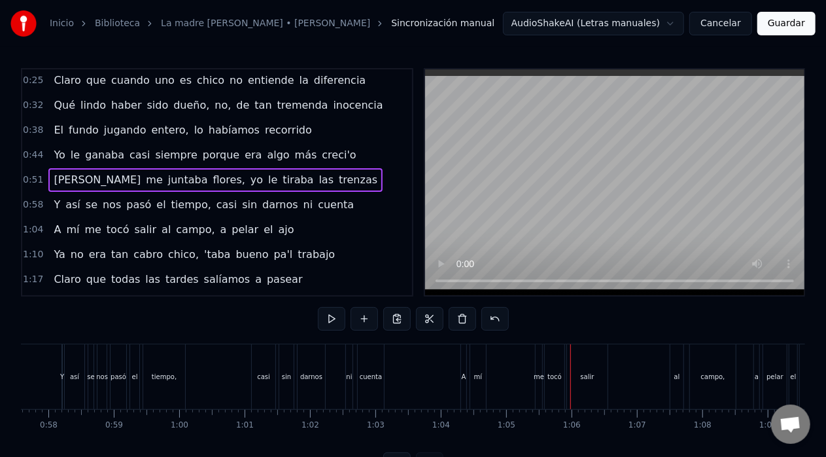
click at [461, 377] on div "A" at bounding box center [464, 376] width 7 height 65
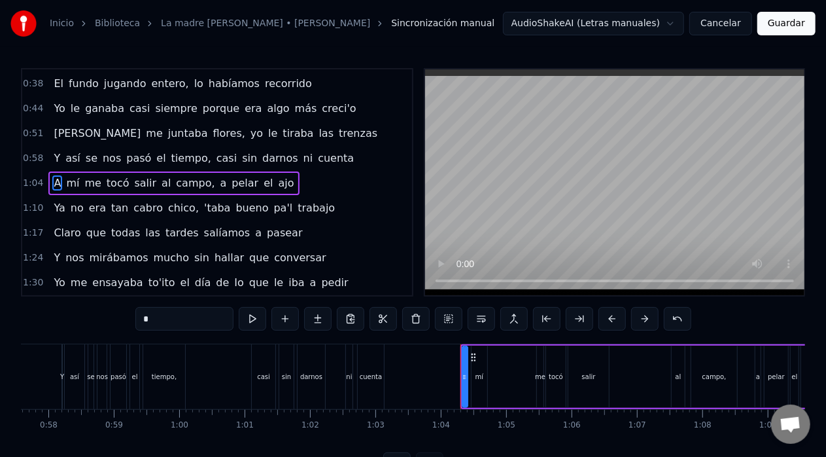
scroll to position [100, 0]
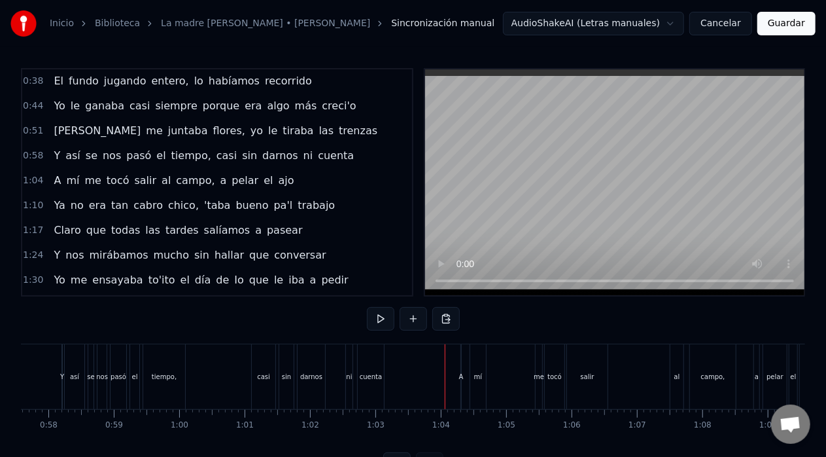
click at [784, 26] on button "Guardar" at bounding box center [787, 24] width 58 height 24
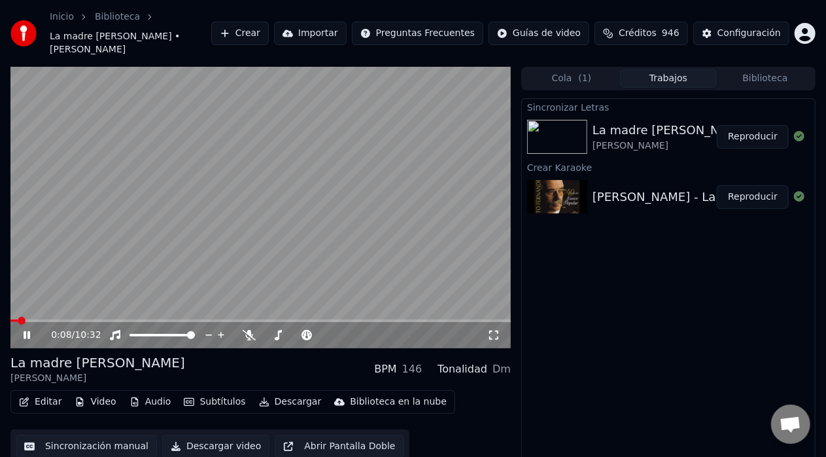
click at [404, 319] on span at bounding box center [260, 320] width 501 height 3
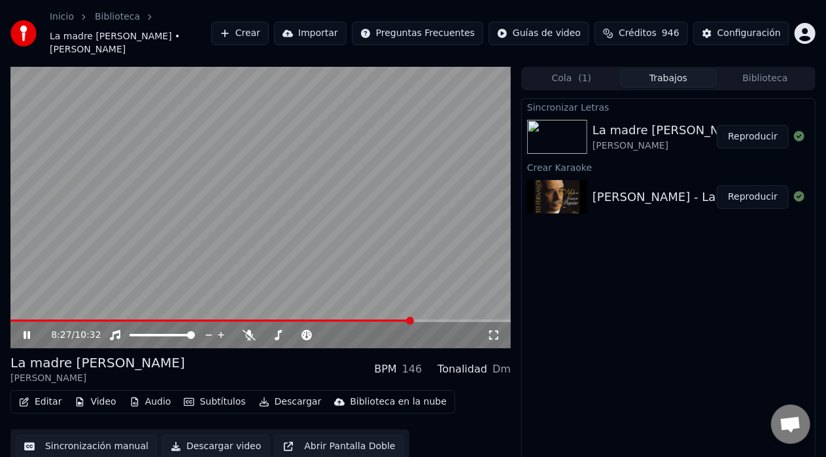
click at [27, 330] on icon at bounding box center [36, 335] width 30 height 10
click at [330, 256] on video at bounding box center [260, 207] width 501 height 281
click at [444, 319] on span at bounding box center [260, 320] width 501 height 3
click at [450, 319] on span at bounding box center [260, 320] width 501 height 3
click at [27, 330] on icon at bounding box center [36, 335] width 30 height 10
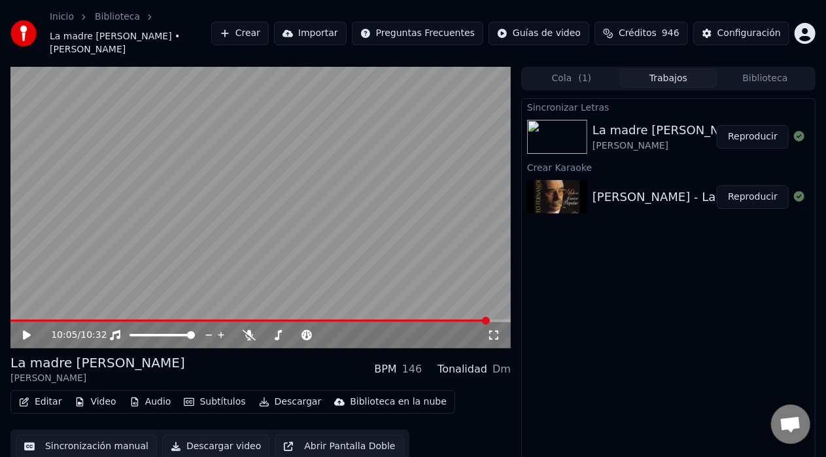
click at [213, 436] on button "Descargar video" at bounding box center [215, 446] width 107 height 24
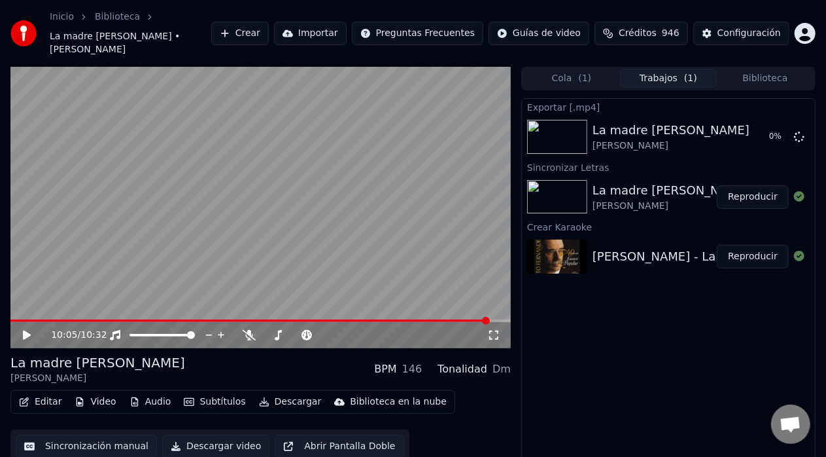
click at [368, 89] on video at bounding box center [260, 207] width 501 height 281
click at [31, 330] on icon at bounding box center [36, 335] width 30 height 10
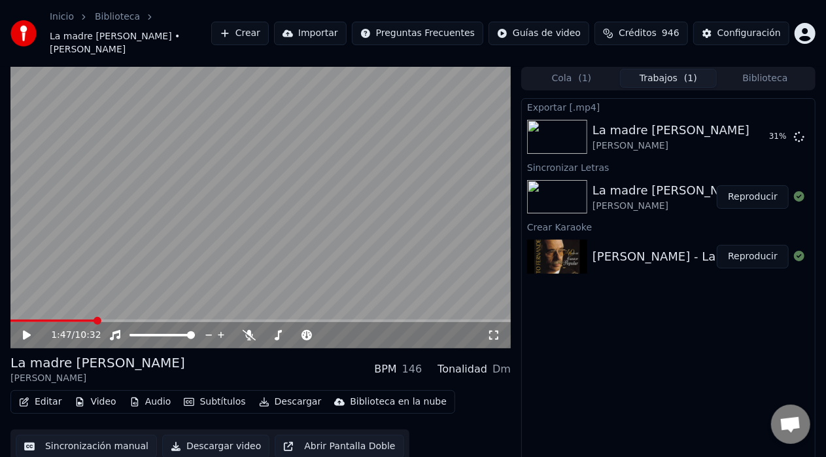
click at [95, 319] on span at bounding box center [52, 320] width 85 height 3
click at [26, 330] on icon at bounding box center [27, 334] width 8 height 9
click at [26, 330] on icon at bounding box center [36, 335] width 30 height 10
click at [749, 125] on button "Mostrar" at bounding box center [760, 137] width 58 height 24
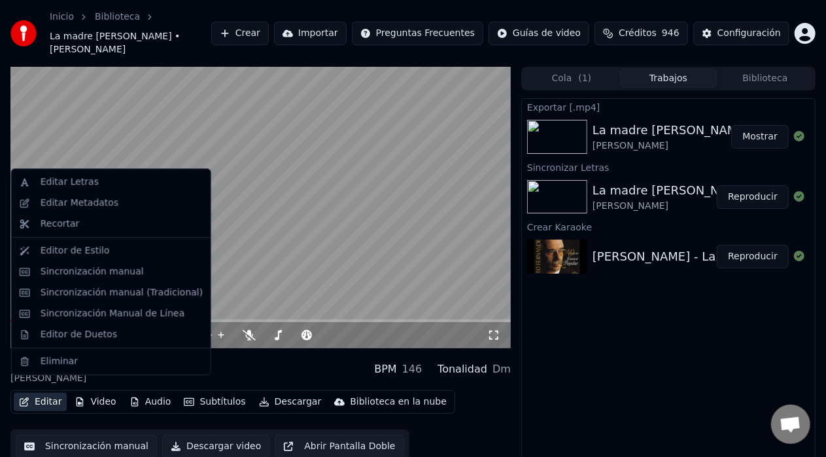
click at [41, 393] on button "Editar" at bounding box center [40, 402] width 53 height 18
click at [77, 209] on div "Editar Metadatos" at bounding box center [111, 202] width 194 height 21
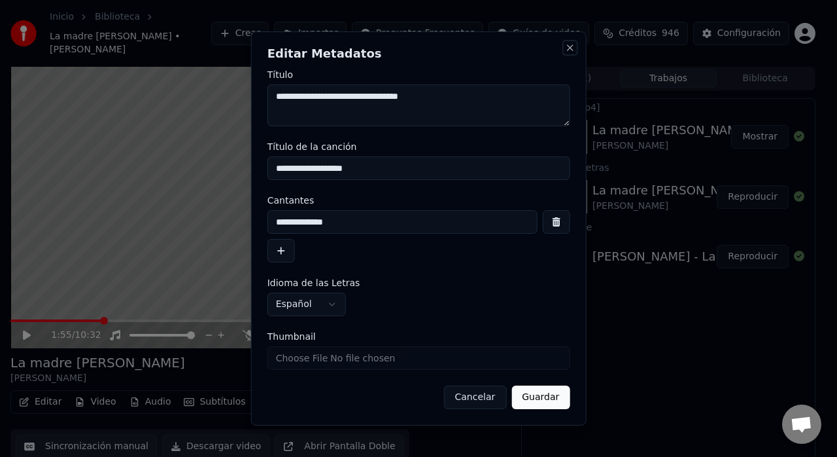
click at [568, 47] on button "Close" at bounding box center [570, 48] width 10 height 10
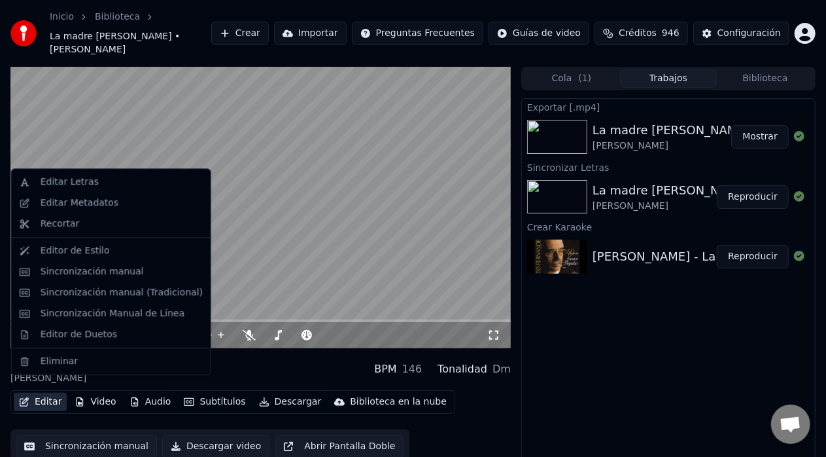
click at [41, 393] on button "Editar" at bounding box center [40, 402] width 53 height 18
click at [80, 245] on div "Editor de Estilo" at bounding box center [75, 250] width 69 height 13
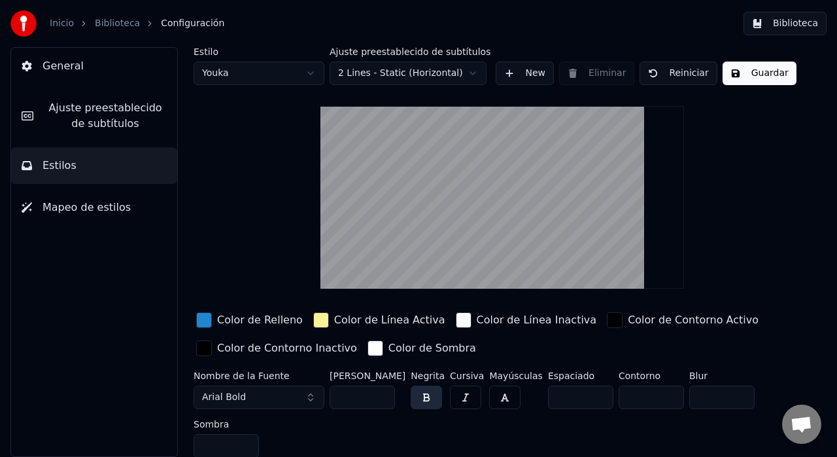
click at [114, 25] on link "Biblioteca" at bounding box center [117, 23] width 45 height 13
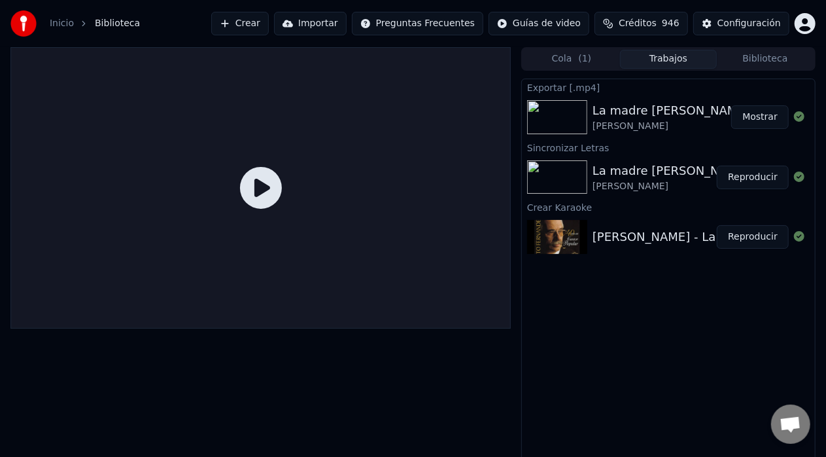
click at [671, 122] on div "[PERSON_NAME]" at bounding box center [671, 126] width 157 height 13
click at [747, 115] on button "Mostrar" at bounding box center [760, 117] width 58 height 24
